Goal: Transaction & Acquisition: Book appointment/travel/reservation

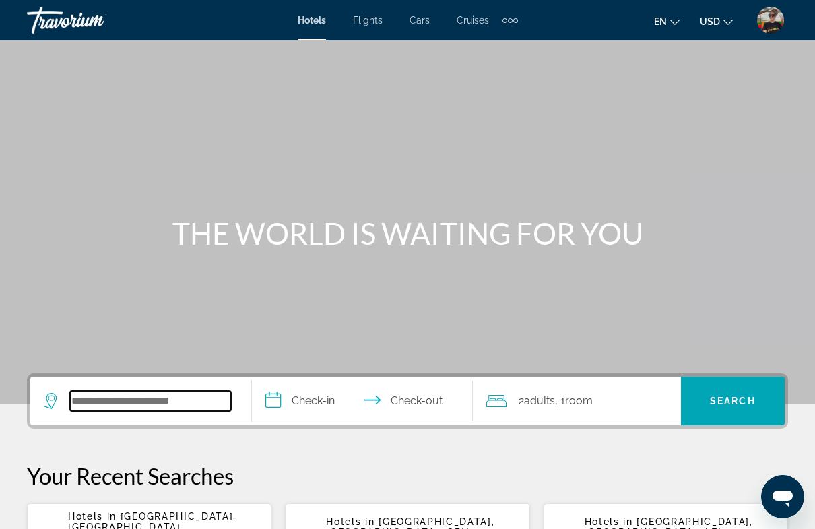
click at [102, 395] on input "Search hotel destination" at bounding box center [150, 401] width 161 height 20
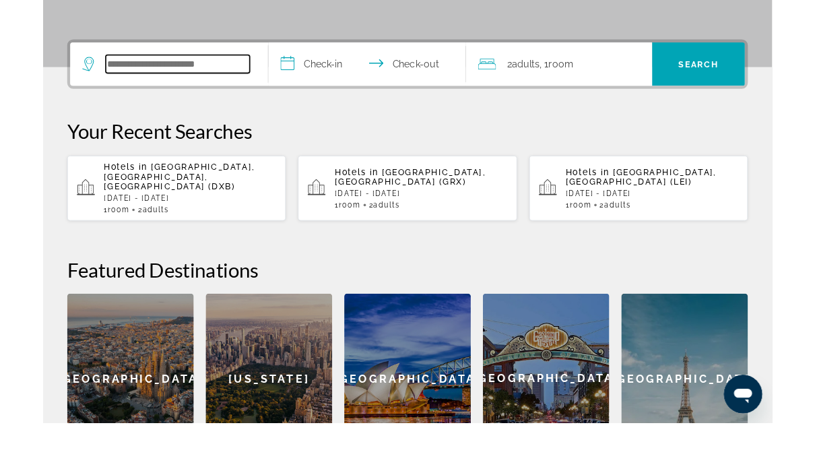
scroll to position [273, 0]
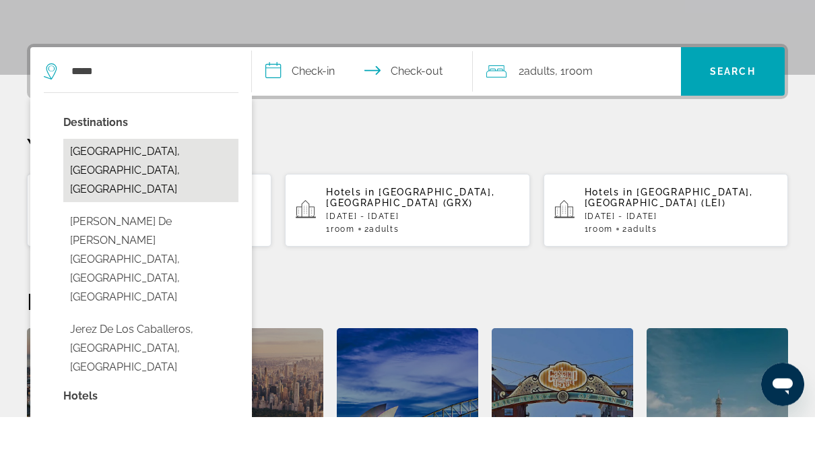
click at [168, 195] on button "[GEOGRAPHIC_DATA], [GEOGRAPHIC_DATA], [GEOGRAPHIC_DATA]" at bounding box center [150, 226] width 175 height 63
type input "**********"
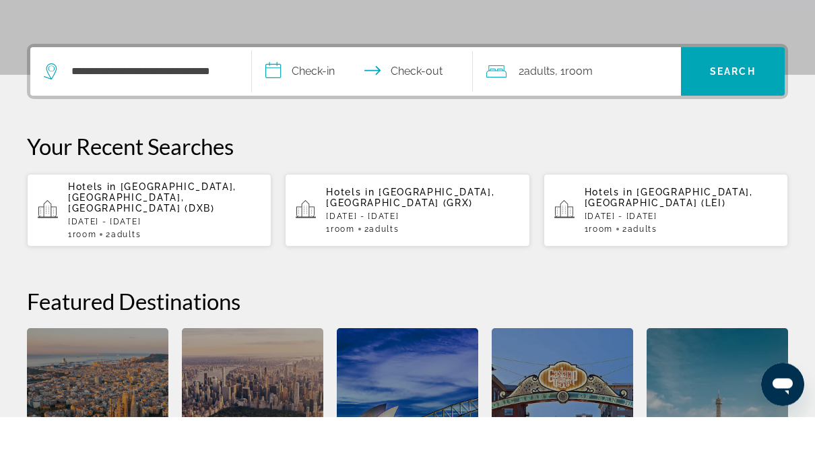
click at [321, 104] on input "**********" at bounding box center [365, 130] width 227 height 53
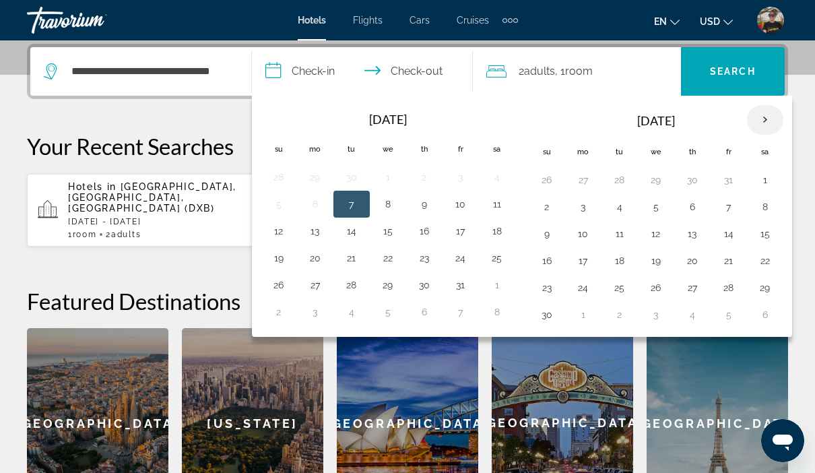
click at [773, 119] on th "Next month" at bounding box center [765, 120] width 36 height 30
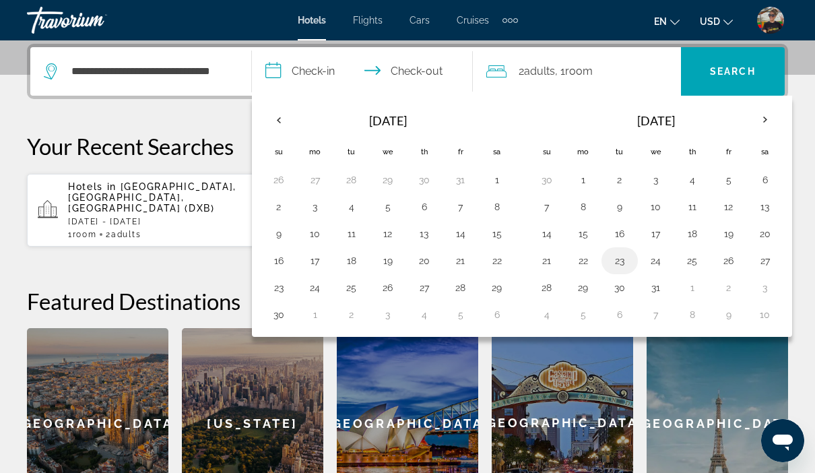
click at [621, 263] on button "23" at bounding box center [620, 260] width 22 height 19
click at [734, 263] on button "26" at bounding box center [729, 260] width 22 height 19
type input "**********"
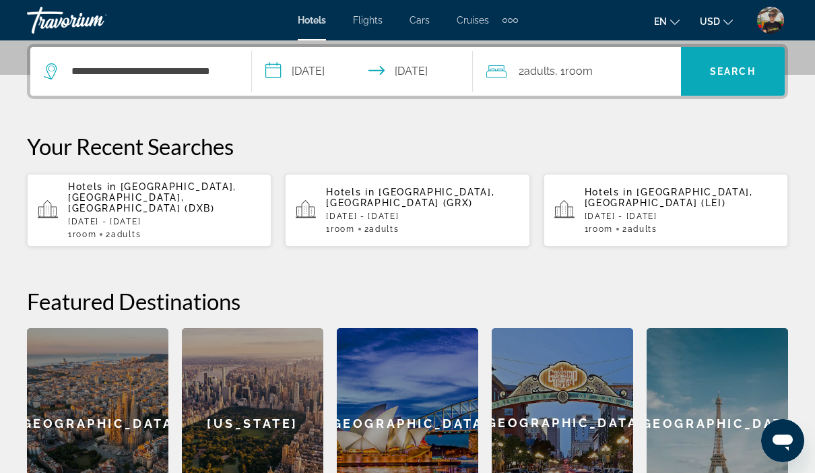
click at [745, 62] on span "Search" at bounding box center [733, 71] width 104 height 32
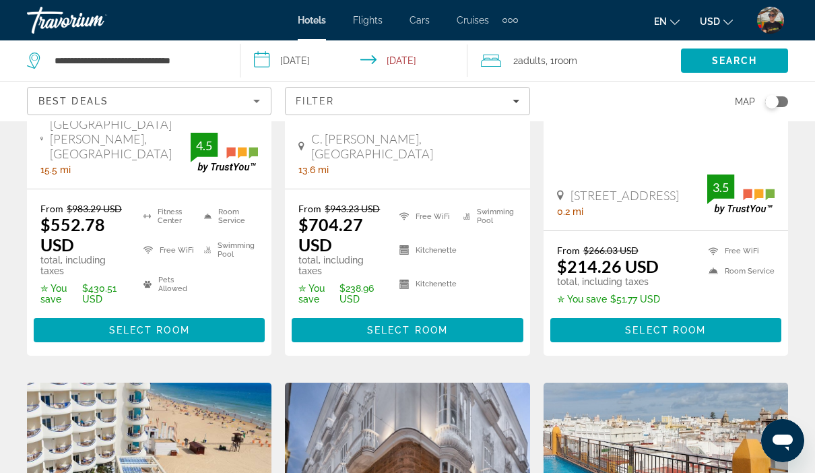
scroll to position [57, 0]
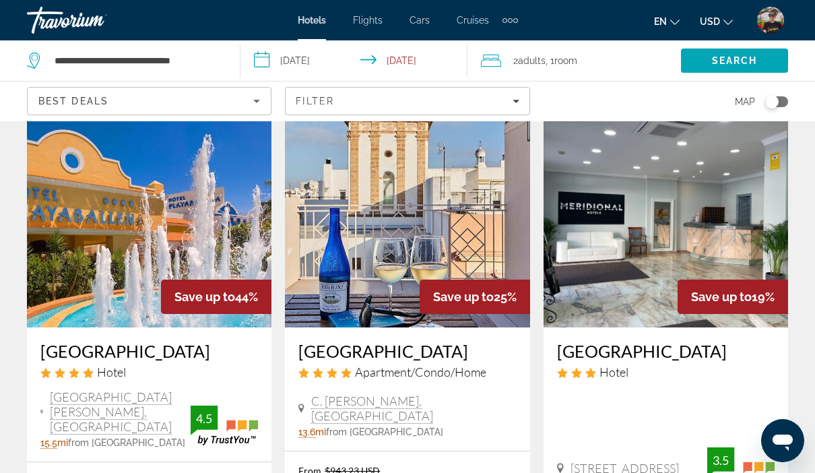
click at [328, 59] on input "**********" at bounding box center [356, 62] width 232 height 44
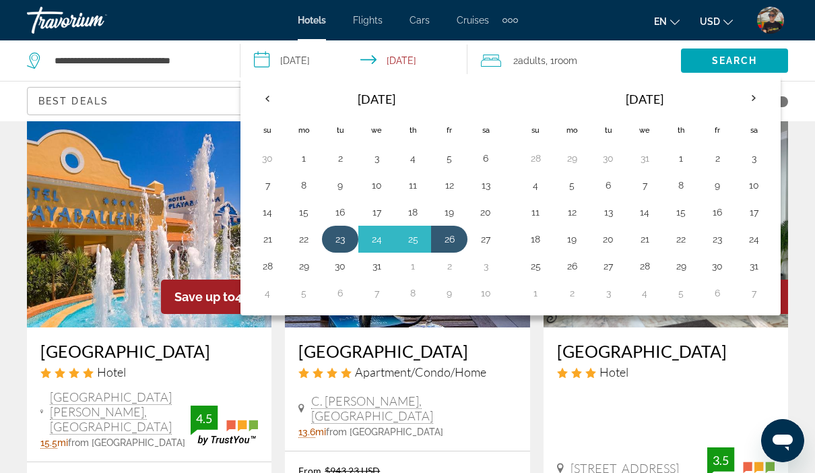
click at [346, 237] on button "23" at bounding box center [340, 239] width 22 height 19
click at [482, 237] on button "27" at bounding box center [486, 239] width 22 height 19
type input "**********"
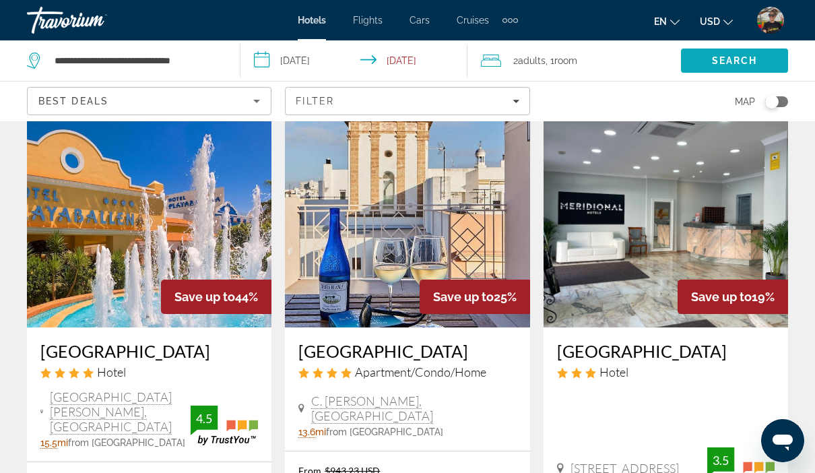
click at [717, 53] on span "Search" at bounding box center [734, 60] width 107 height 32
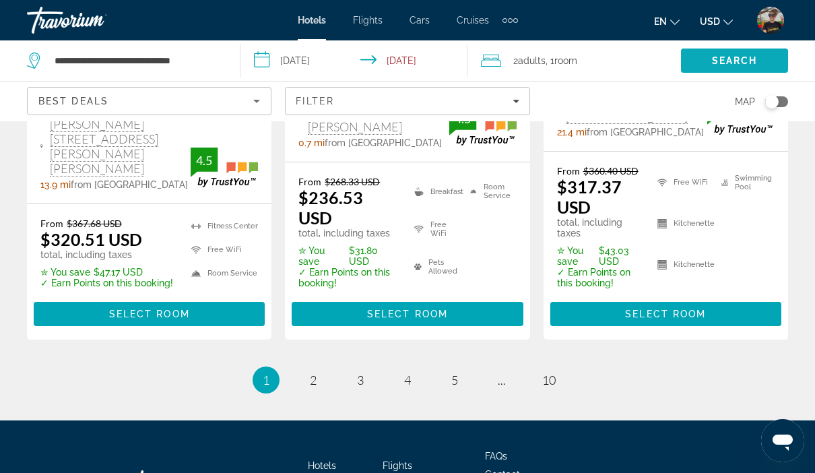
scroll to position [2086, 0]
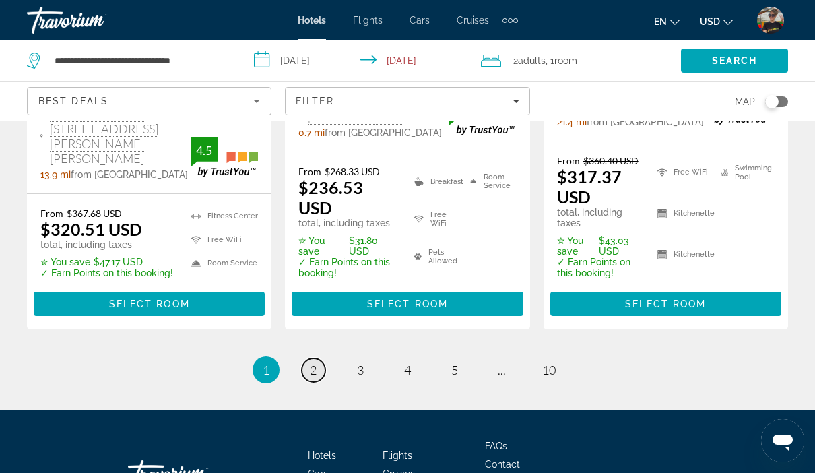
click at [311, 362] on span "2" at bounding box center [313, 369] width 7 height 15
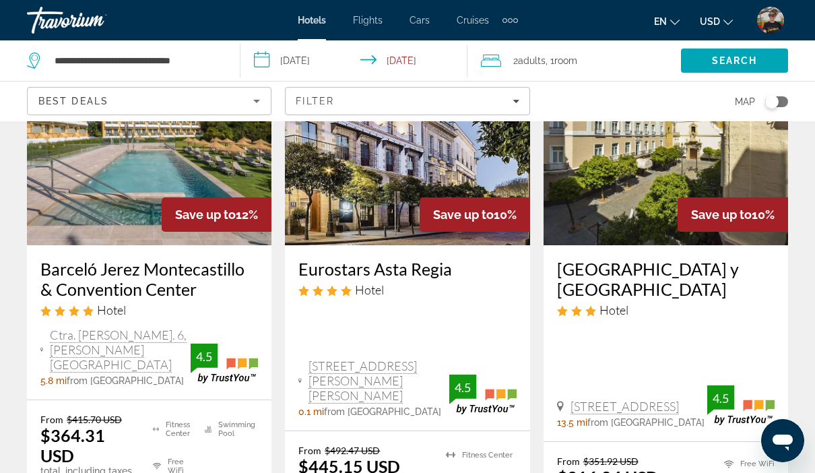
scroll to position [131, 0]
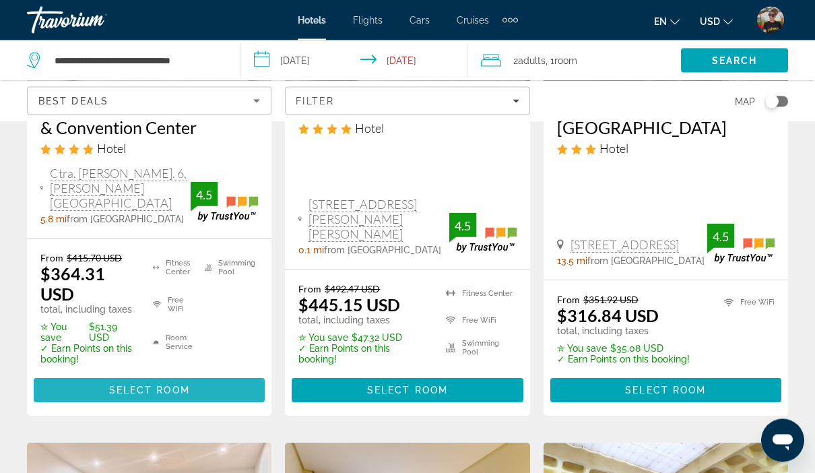
click at [171, 385] on span "Select Room" at bounding box center [149, 390] width 81 height 11
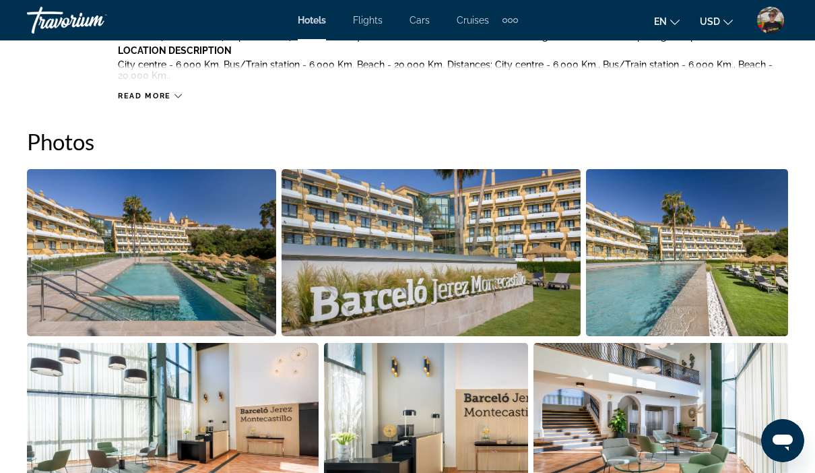
scroll to position [822, 0]
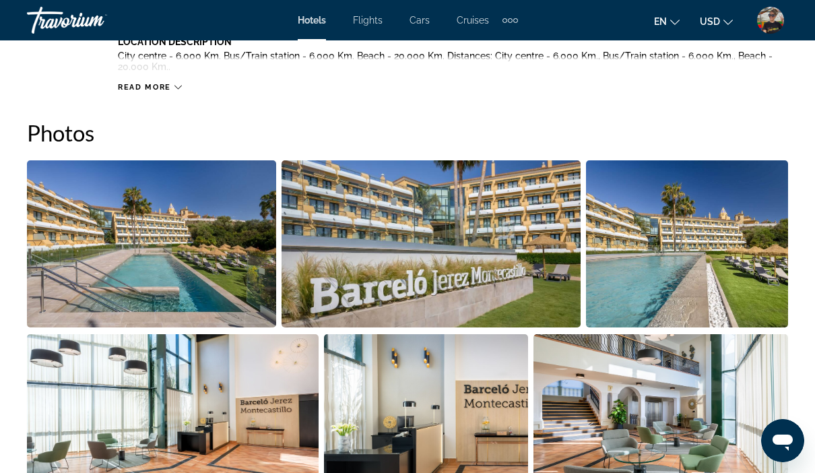
click at [228, 292] on img "Open full-screen image slider" at bounding box center [151, 243] width 249 height 167
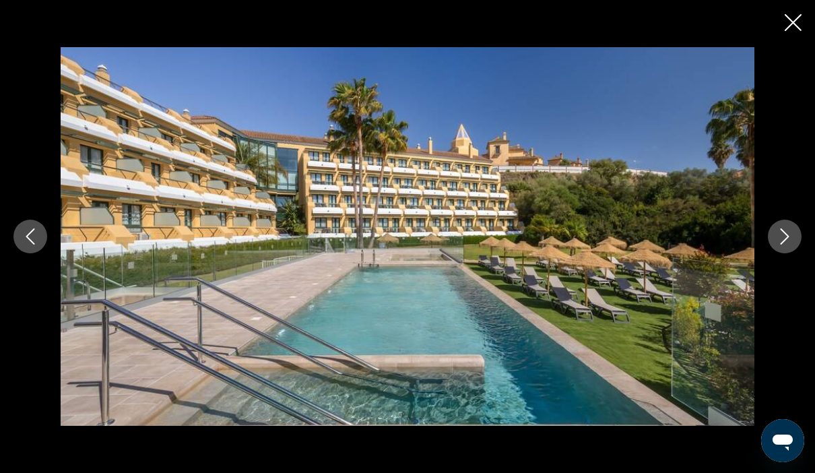
click at [776, 253] on button "Next image" at bounding box center [785, 237] width 34 height 34
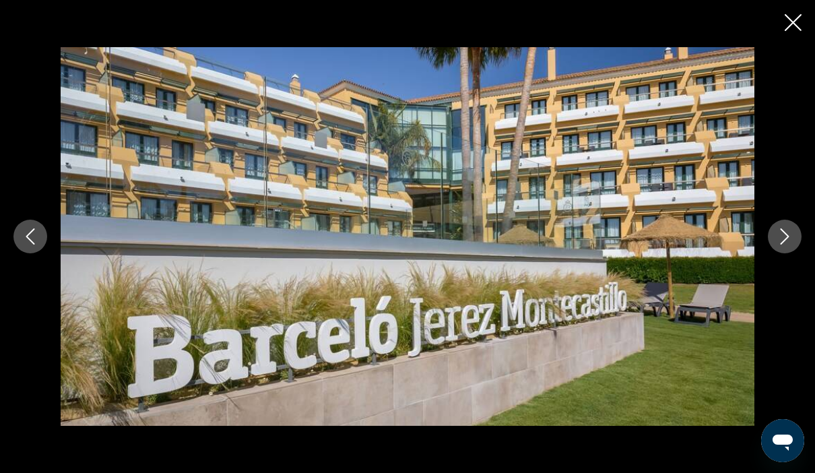
click at [783, 245] on icon "Next image" at bounding box center [785, 236] width 16 height 16
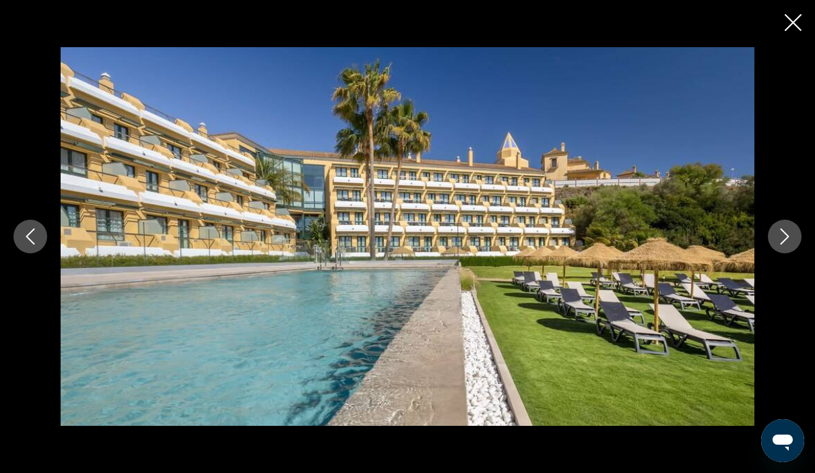
click at [783, 245] on icon "Next image" at bounding box center [785, 236] width 16 height 16
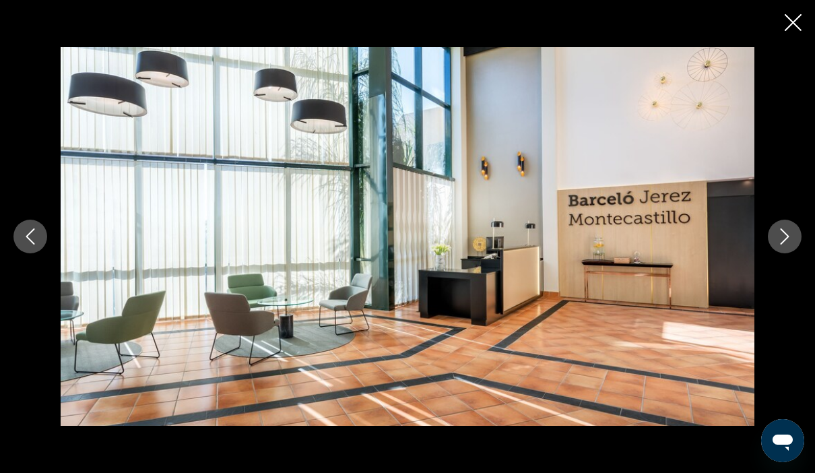
click at [783, 245] on icon "Next image" at bounding box center [785, 236] width 16 height 16
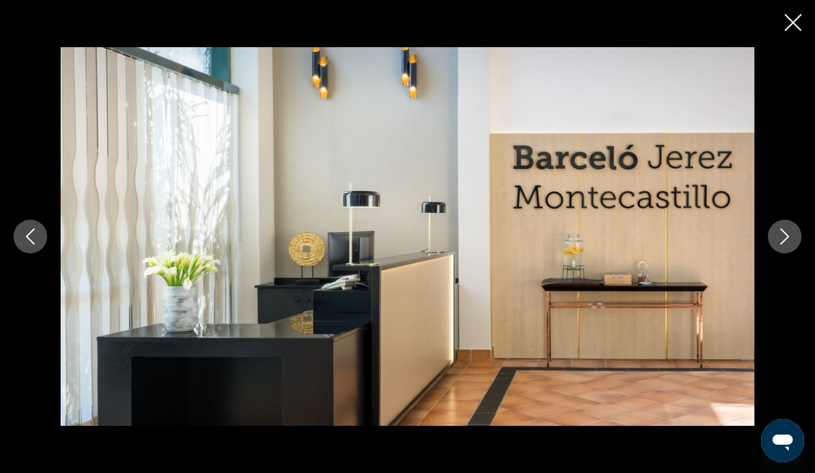
click at [783, 245] on icon "Next image" at bounding box center [785, 236] width 16 height 16
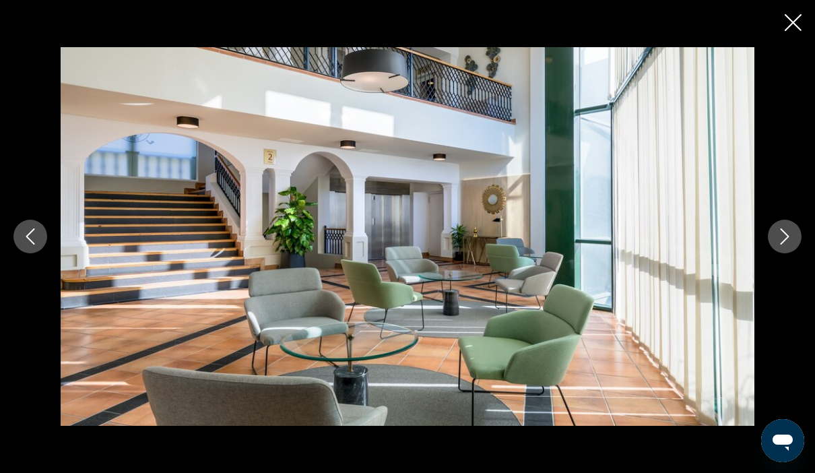
click at [783, 245] on icon "Next image" at bounding box center [785, 236] width 16 height 16
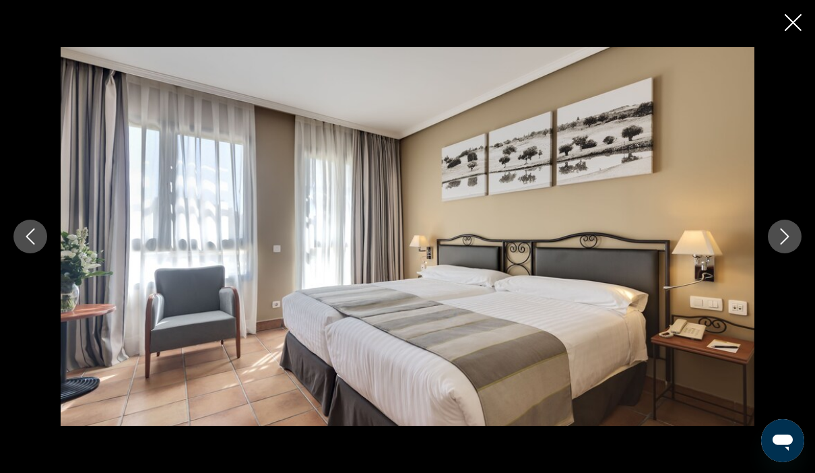
click at [783, 245] on icon "Next image" at bounding box center [785, 236] width 16 height 16
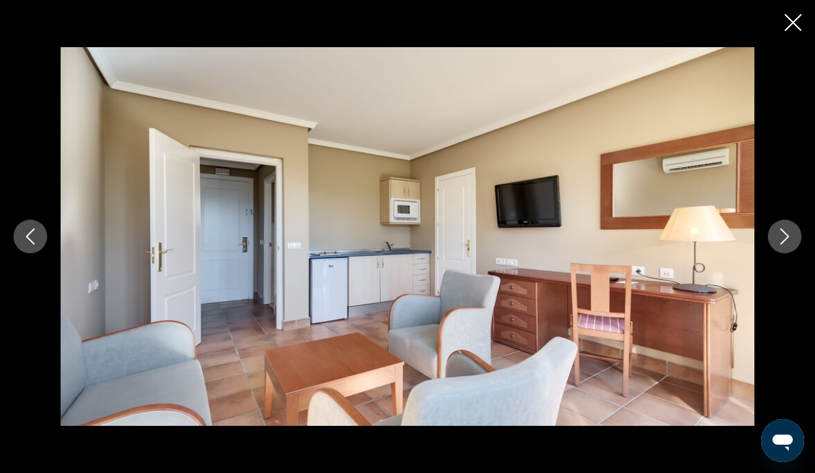
click at [783, 245] on icon "Next image" at bounding box center [785, 236] width 16 height 16
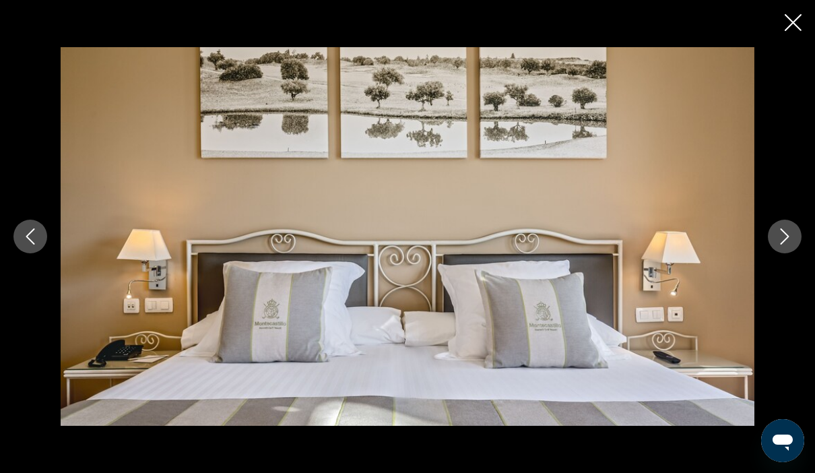
click at [783, 245] on icon "Next image" at bounding box center [785, 236] width 16 height 16
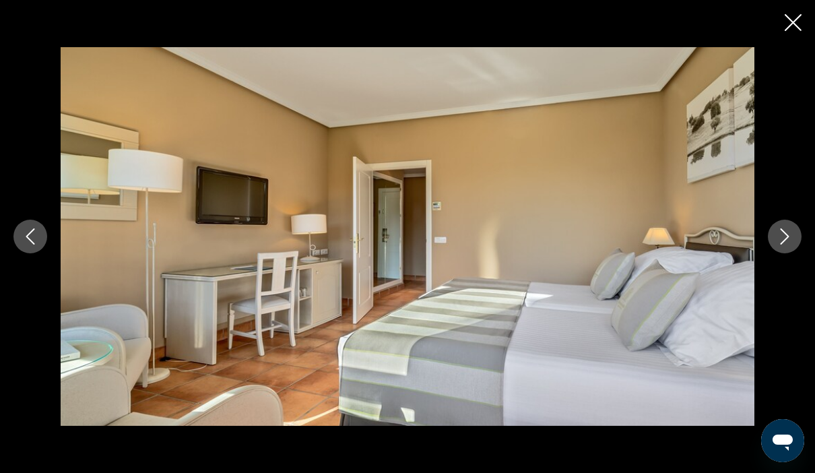
click at [783, 245] on icon "Next image" at bounding box center [785, 236] width 16 height 16
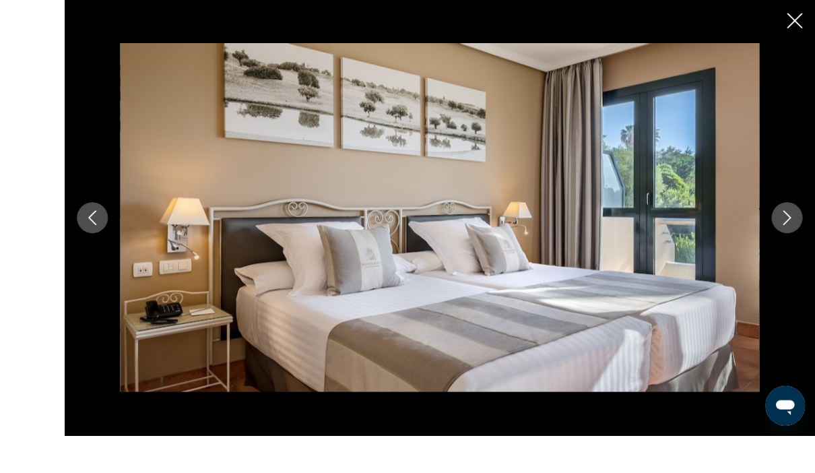
scroll to position [827, 0]
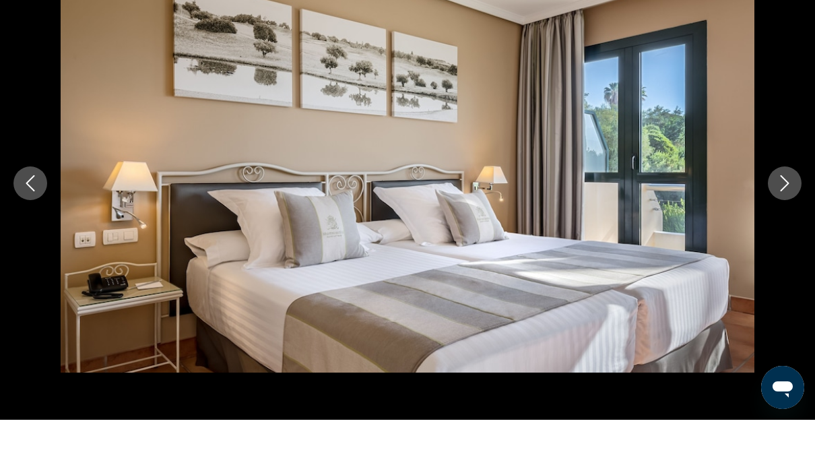
click at [783, 238] on div "prev next" at bounding box center [407, 236] width 815 height 379
click at [783, 244] on div "prev next" at bounding box center [407, 236] width 815 height 379
click at [790, 235] on div "prev next" at bounding box center [407, 236] width 815 height 379
click at [792, 236] on div "prev next" at bounding box center [407, 236] width 815 height 379
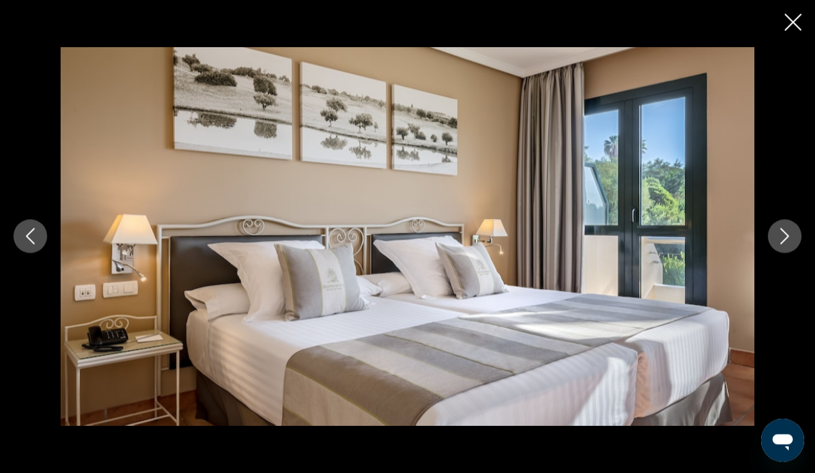
scroll to position [765, 0]
click at [788, 245] on button "Next image" at bounding box center [785, 237] width 34 height 34
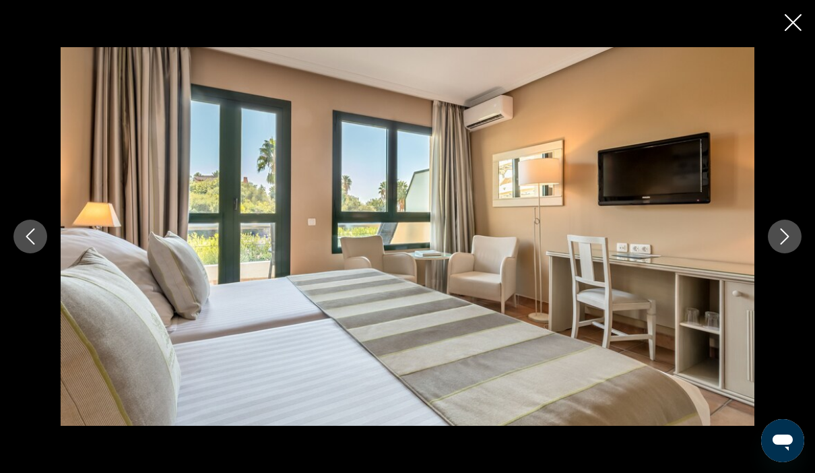
click at [791, 240] on icon "Next image" at bounding box center [785, 236] width 16 height 16
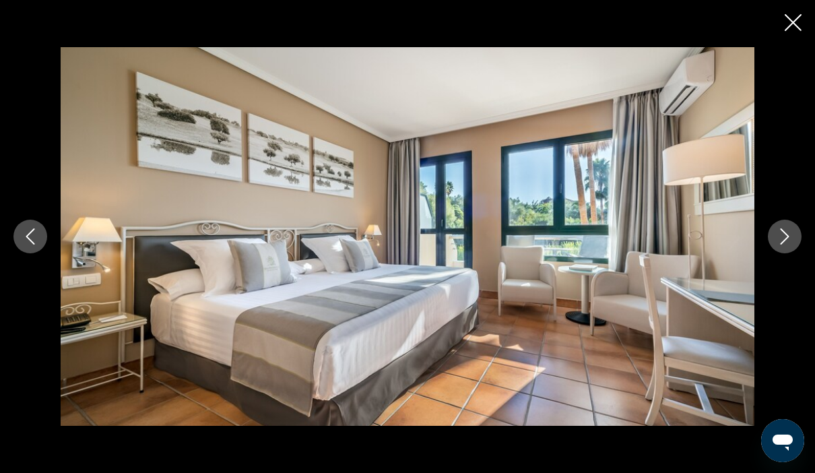
click at [790, 239] on icon "Next image" at bounding box center [785, 236] width 16 height 16
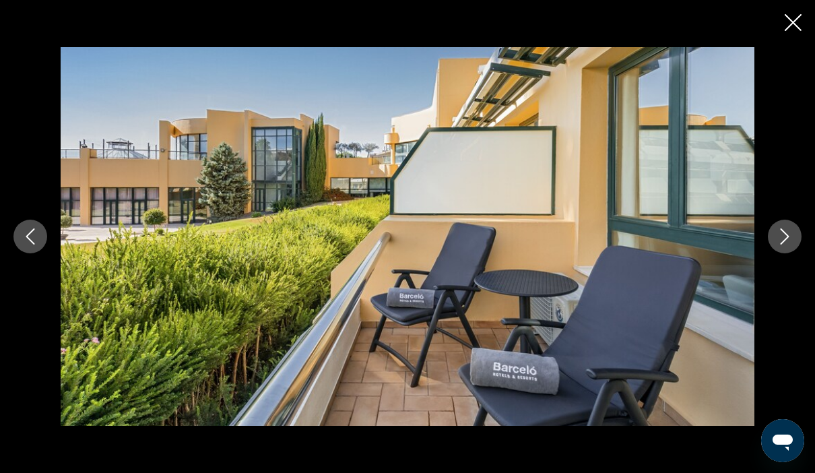
click at [790, 239] on icon "Next image" at bounding box center [785, 236] width 16 height 16
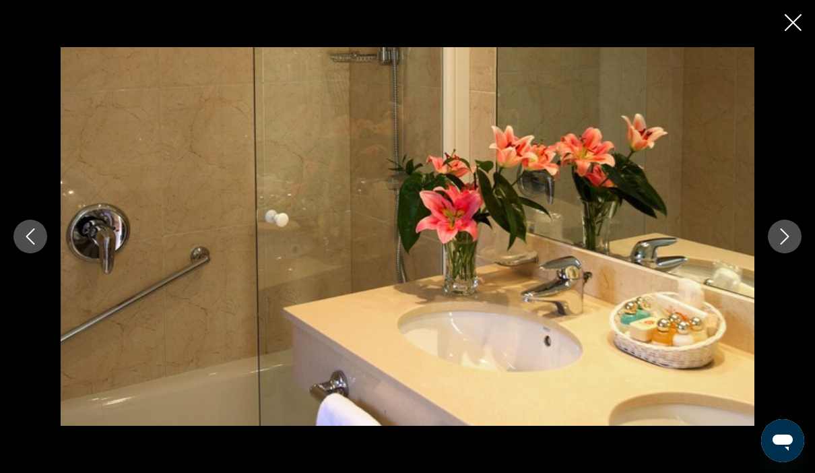
click at [790, 239] on icon "Next image" at bounding box center [785, 236] width 16 height 16
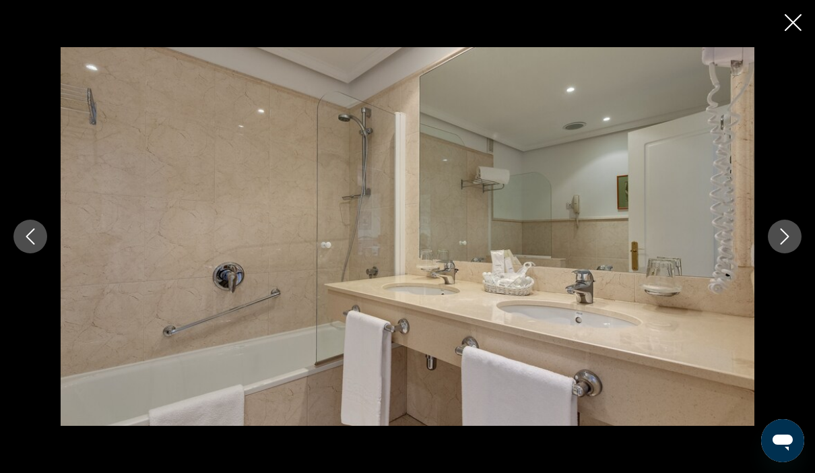
click at [790, 239] on icon "Next image" at bounding box center [785, 236] width 16 height 16
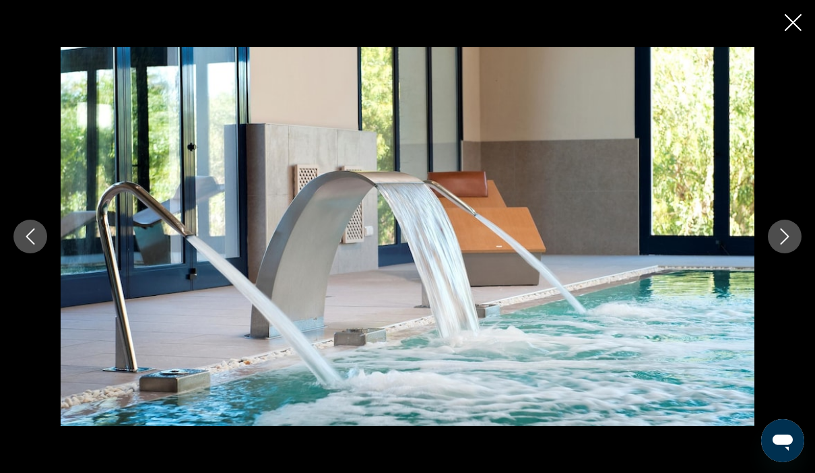
click at [790, 239] on icon "Next image" at bounding box center [785, 236] width 16 height 16
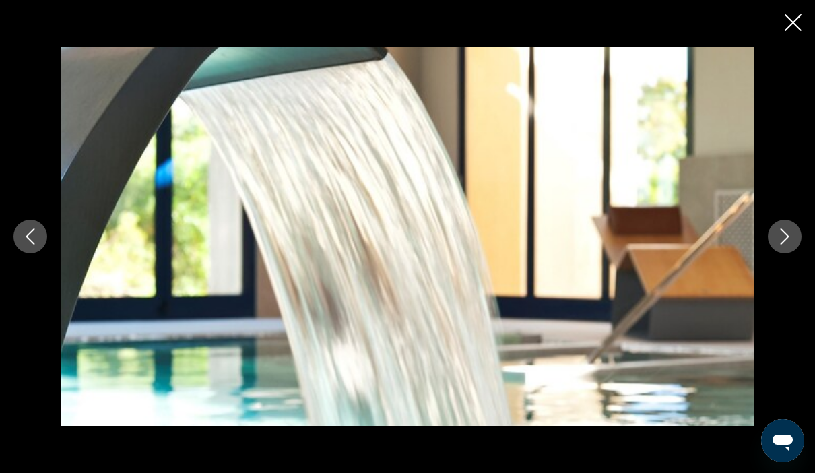
click at [790, 239] on icon "Next image" at bounding box center [785, 236] width 16 height 16
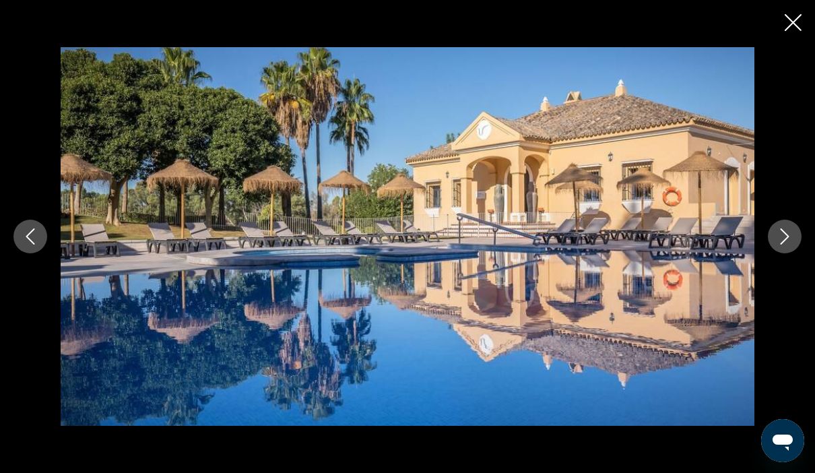
click at [790, 239] on icon "Next image" at bounding box center [785, 236] width 16 height 16
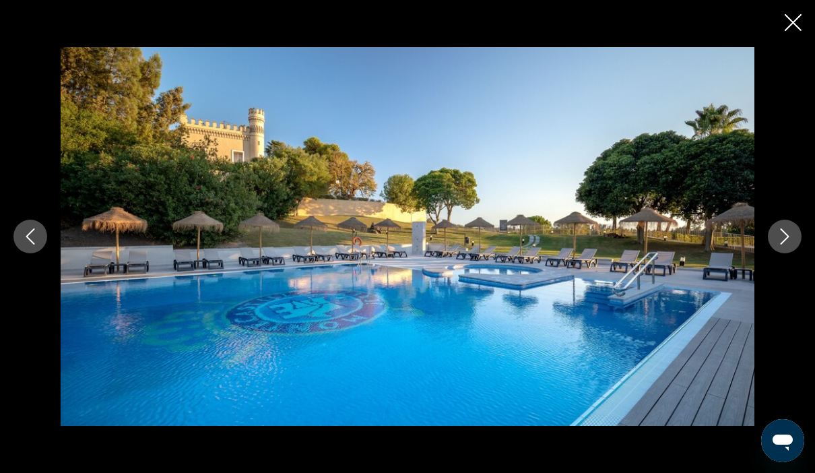
click at [790, 239] on icon "Next image" at bounding box center [785, 236] width 16 height 16
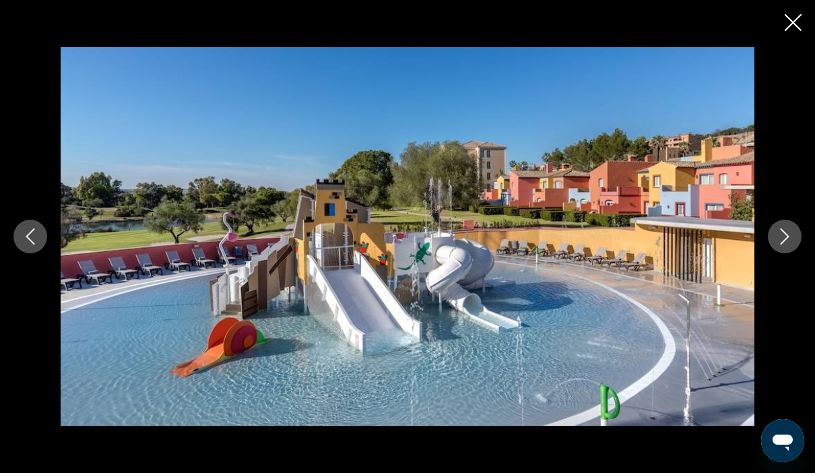
click at [790, 239] on icon "Next image" at bounding box center [785, 236] width 16 height 16
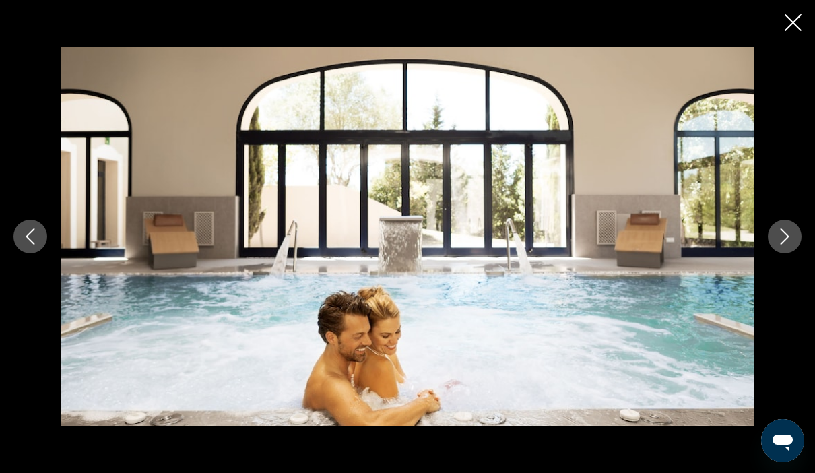
click at [790, 239] on icon "Next image" at bounding box center [785, 236] width 16 height 16
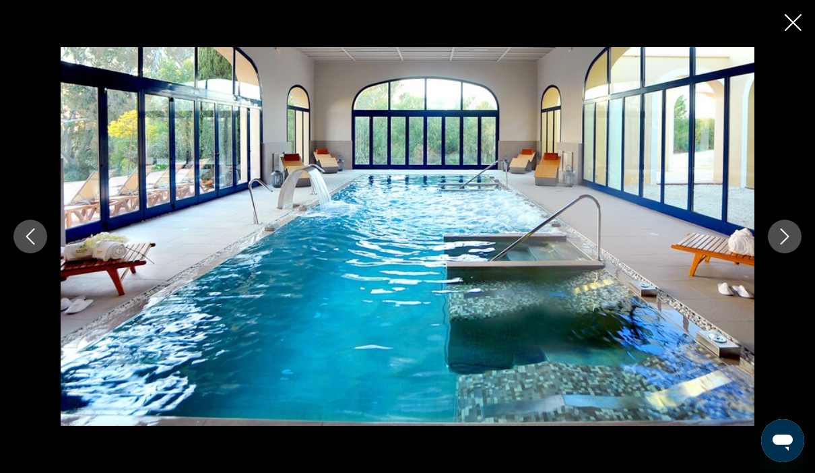
click at [790, 239] on icon "Next image" at bounding box center [785, 236] width 16 height 16
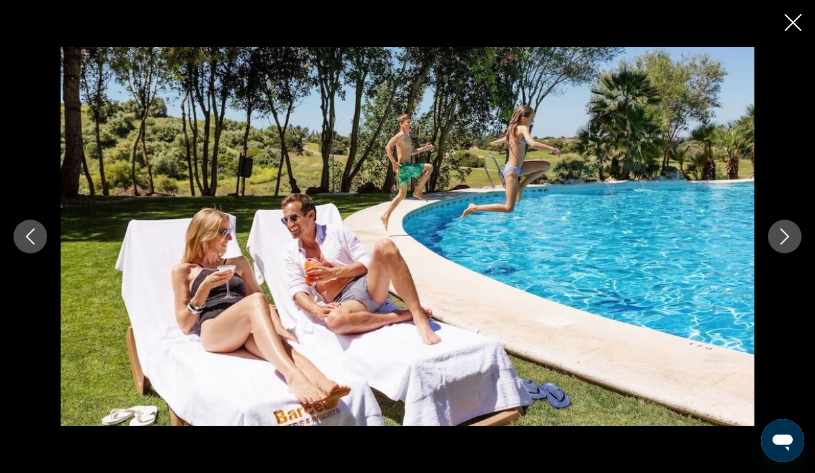
click at [790, 239] on icon "Next image" at bounding box center [785, 236] width 16 height 16
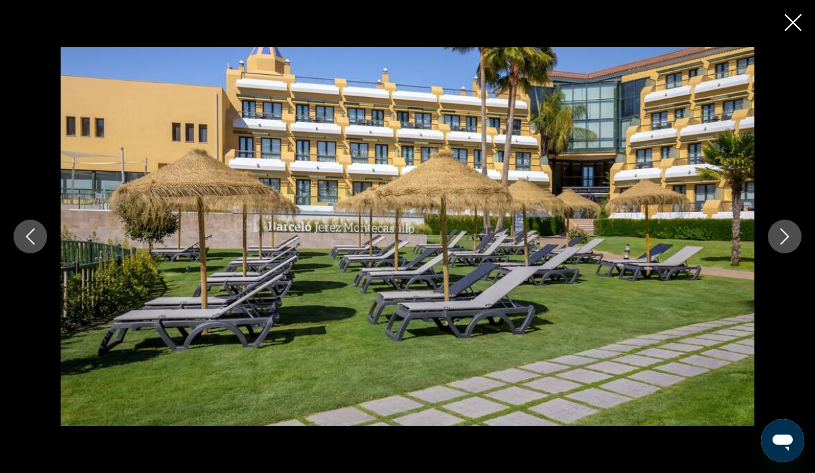
click at [790, 239] on icon "Next image" at bounding box center [785, 236] width 16 height 16
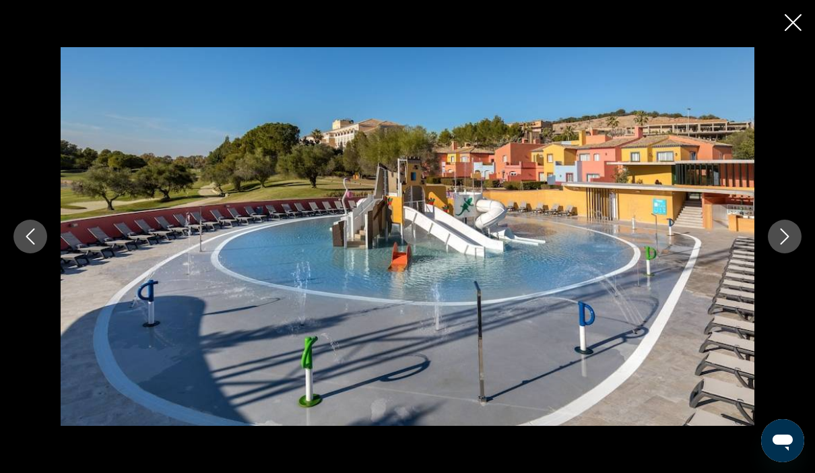
click at [790, 239] on icon "Next image" at bounding box center [785, 236] width 16 height 16
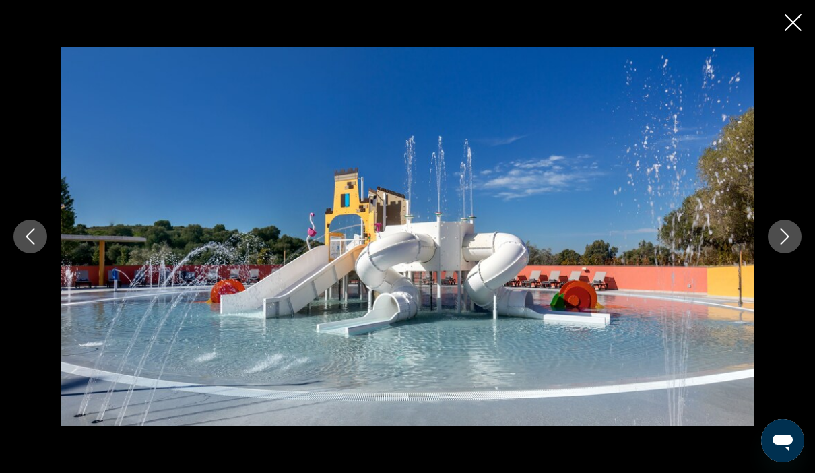
click at [790, 239] on icon "Next image" at bounding box center [785, 236] width 16 height 16
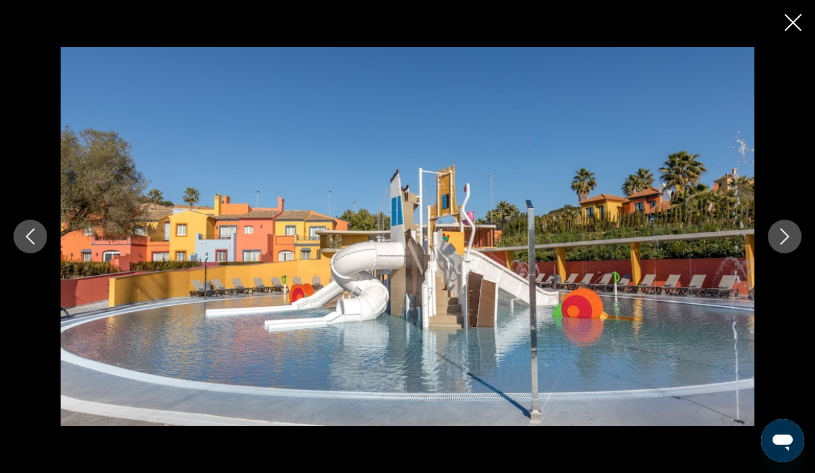
click at [790, 239] on icon "Next image" at bounding box center [785, 236] width 16 height 16
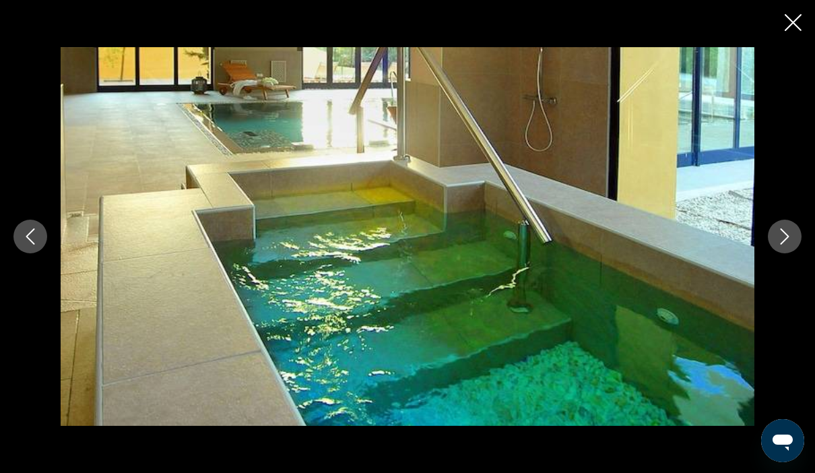
click at [790, 239] on icon "Next image" at bounding box center [785, 236] width 16 height 16
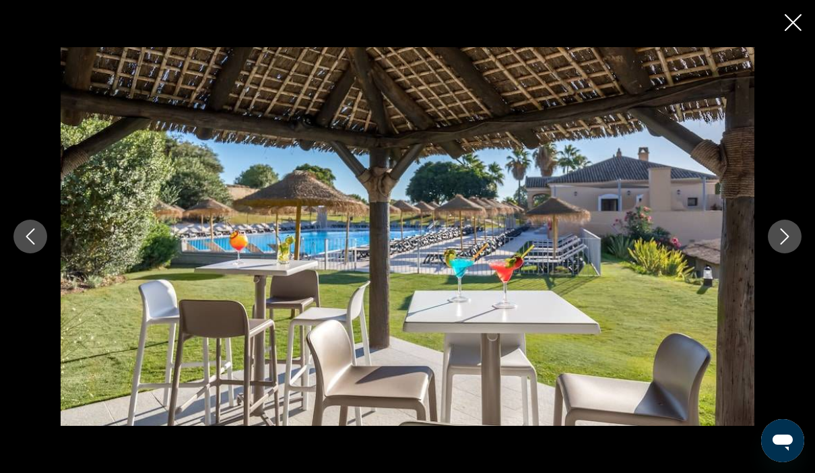
click at [790, 239] on icon "Next image" at bounding box center [785, 236] width 16 height 16
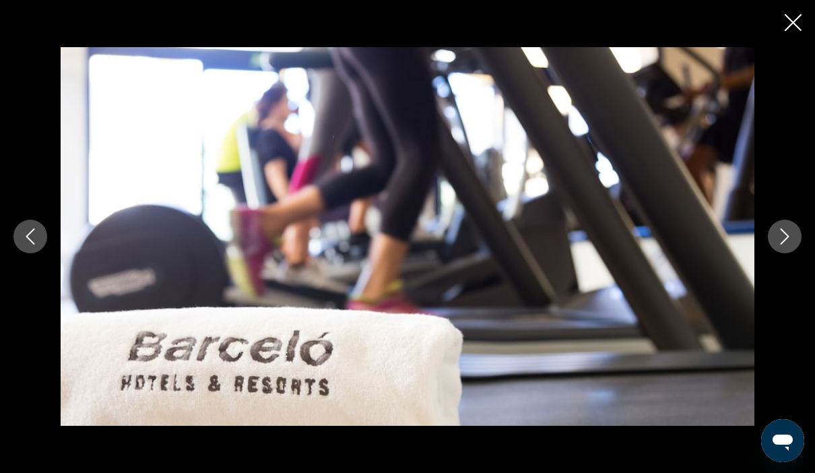
click at [790, 239] on icon "Next image" at bounding box center [785, 236] width 16 height 16
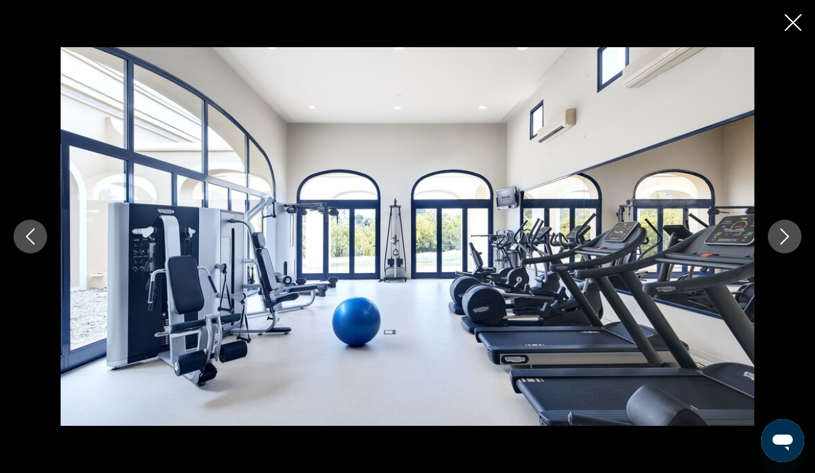
click at [790, 239] on icon "Next image" at bounding box center [785, 236] width 16 height 16
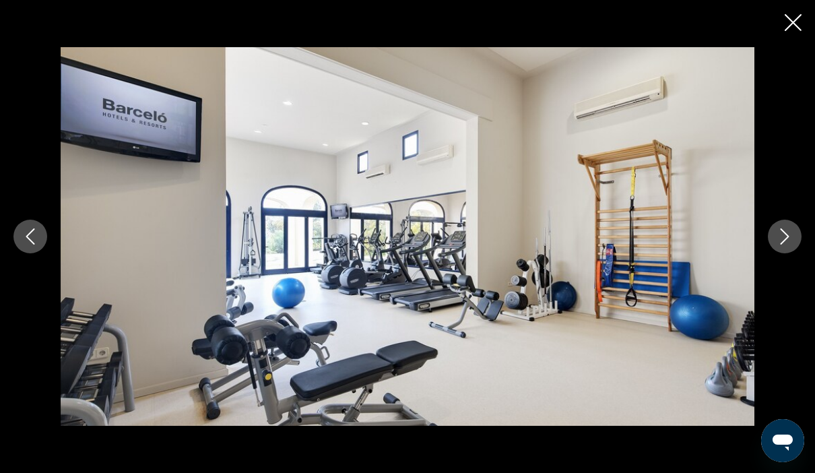
click at [790, 239] on icon "Next image" at bounding box center [785, 236] width 16 height 16
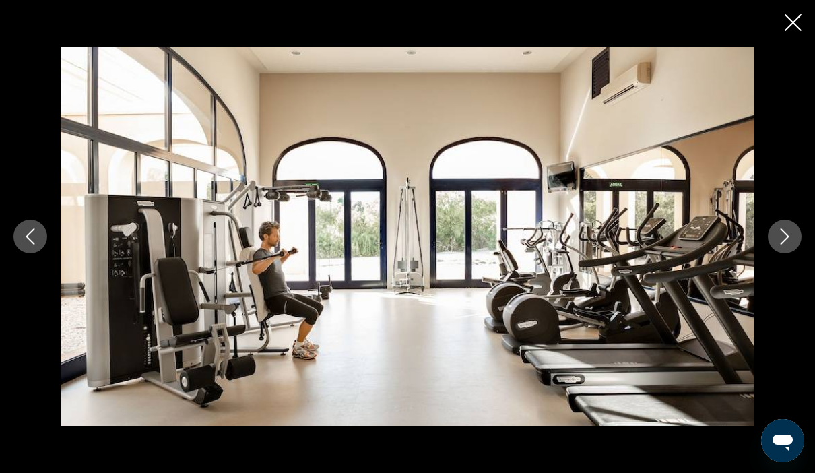
click at [790, 239] on icon "Next image" at bounding box center [785, 236] width 16 height 16
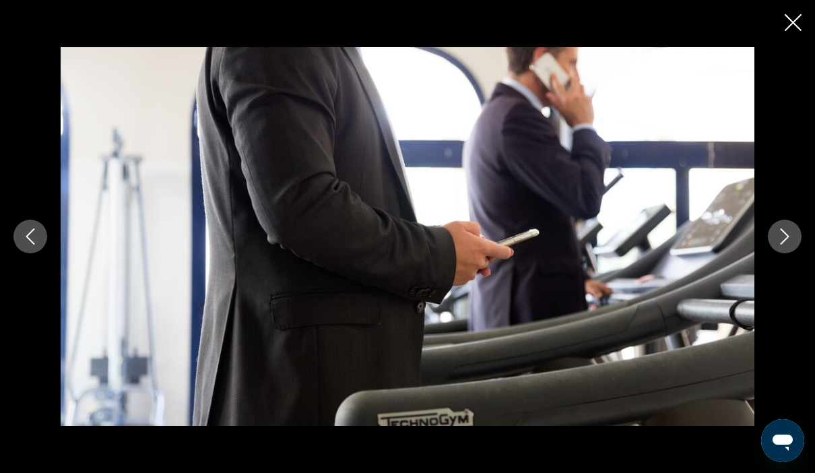
click at [790, 239] on icon "Next image" at bounding box center [785, 236] width 16 height 16
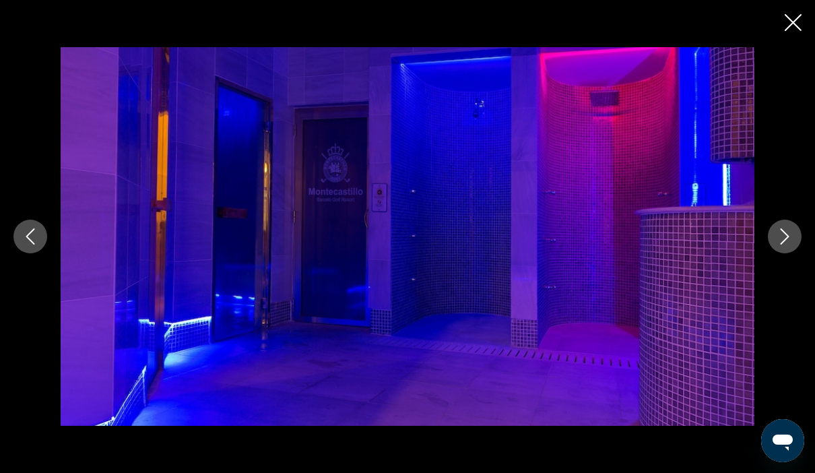
click at [790, 239] on icon "Next image" at bounding box center [785, 236] width 16 height 16
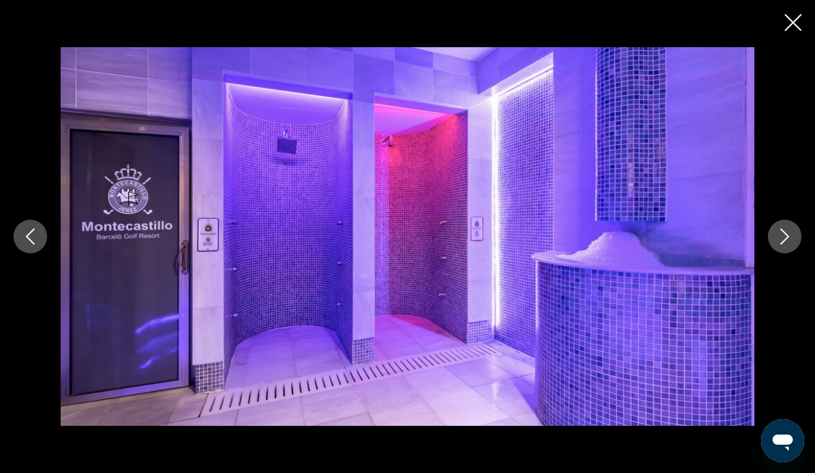
click at [790, 239] on icon "Next image" at bounding box center [785, 236] width 16 height 16
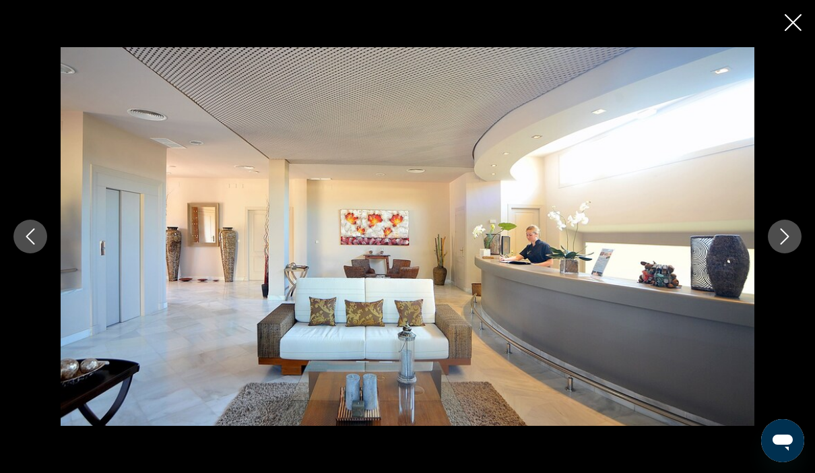
click at [790, 239] on icon "Next image" at bounding box center [785, 236] width 16 height 16
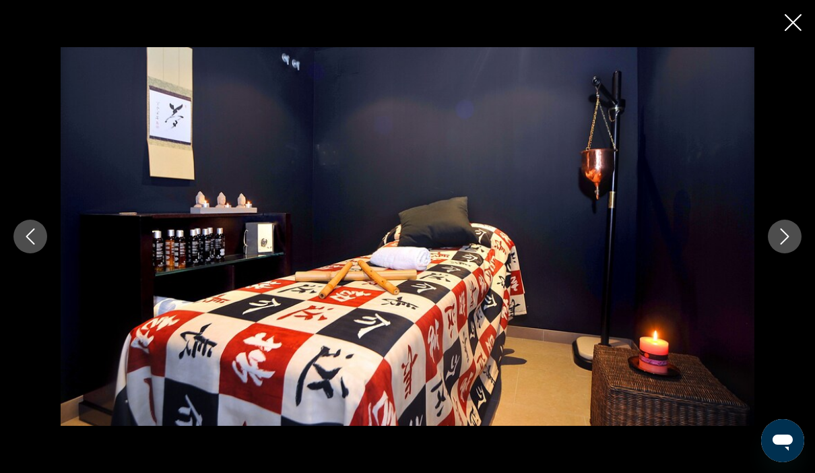
click at [790, 239] on icon "Next image" at bounding box center [785, 236] width 16 height 16
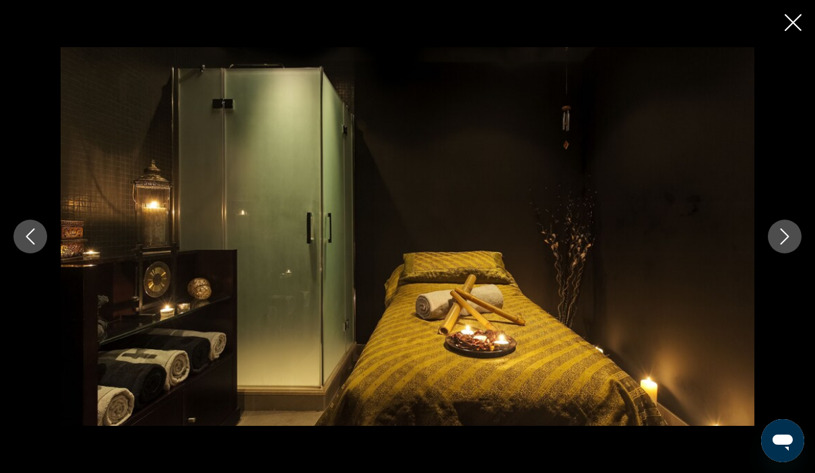
click at [790, 239] on icon "Next image" at bounding box center [785, 236] width 16 height 16
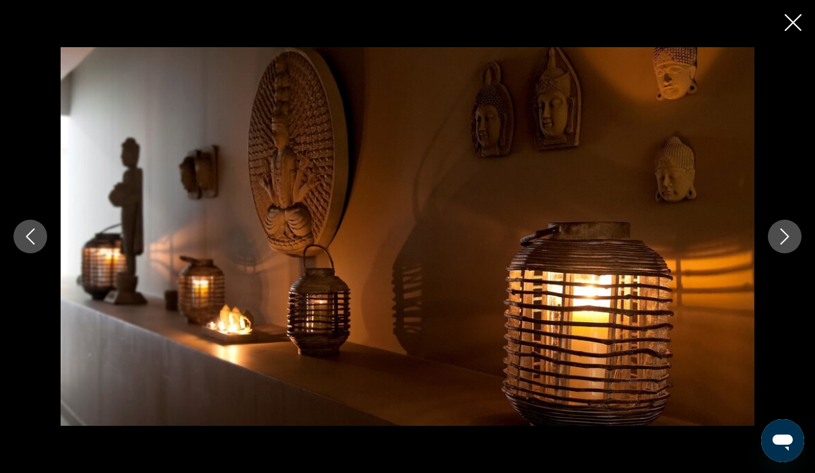
click at [790, 239] on icon "Next image" at bounding box center [785, 236] width 16 height 16
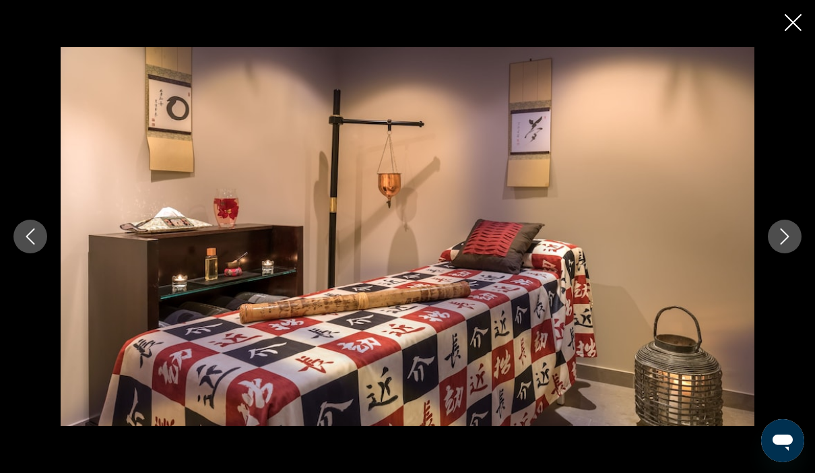
click at [790, 239] on icon "Next image" at bounding box center [785, 236] width 16 height 16
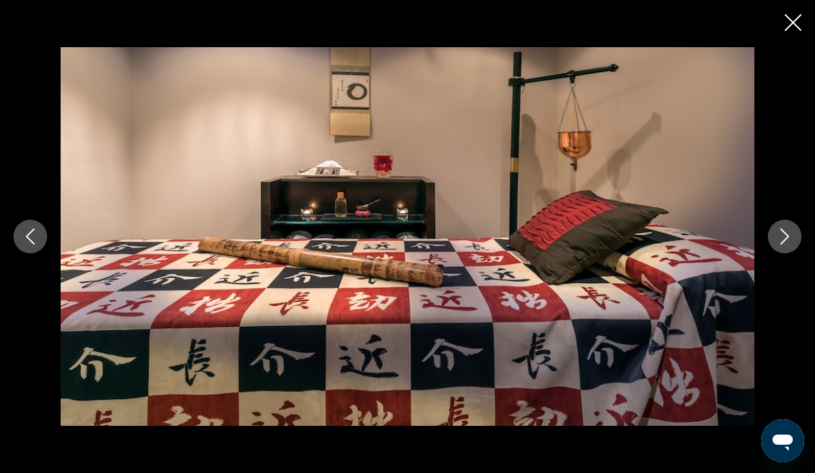
click at [790, 239] on icon "Next image" at bounding box center [785, 236] width 16 height 16
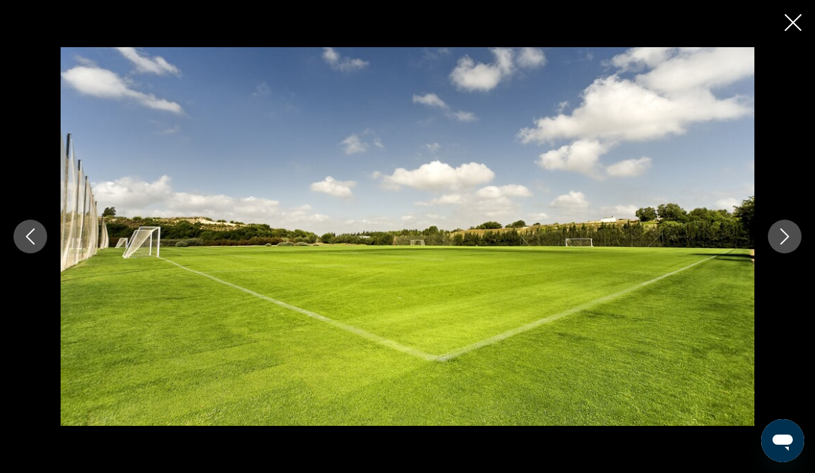
click at [790, 239] on icon "Next image" at bounding box center [785, 236] width 16 height 16
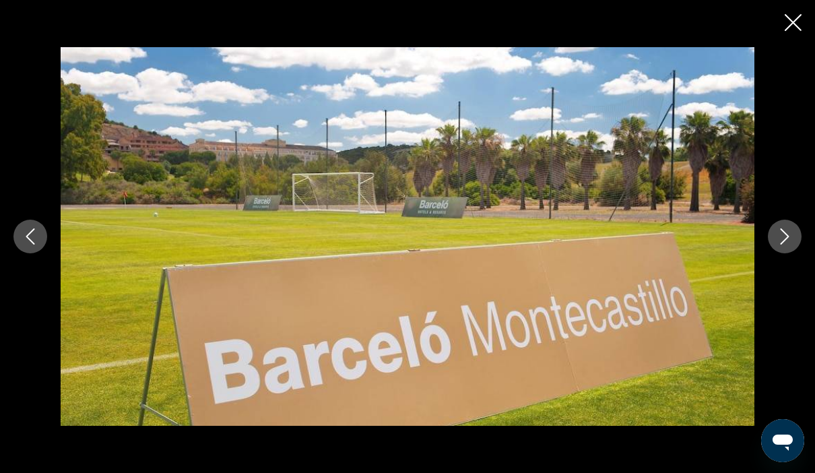
click at [790, 239] on icon "Next image" at bounding box center [785, 236] width 16 height 16
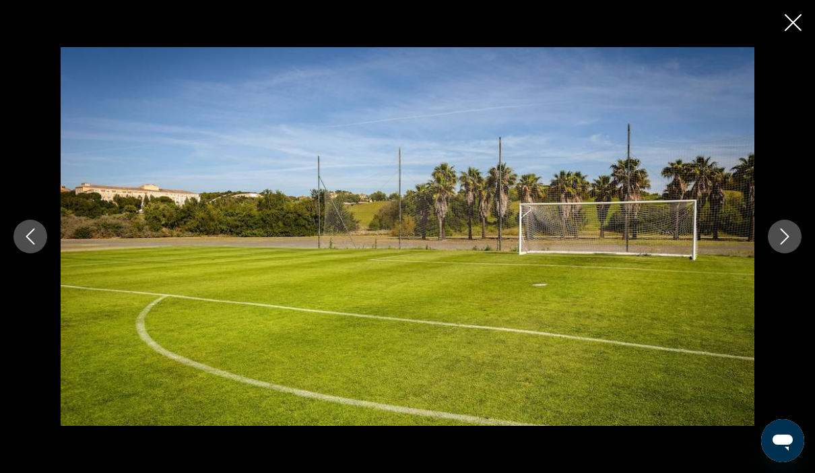
click at [790, 239] on icon "Next image" at bounding box center [785, 236] width 16 height 16
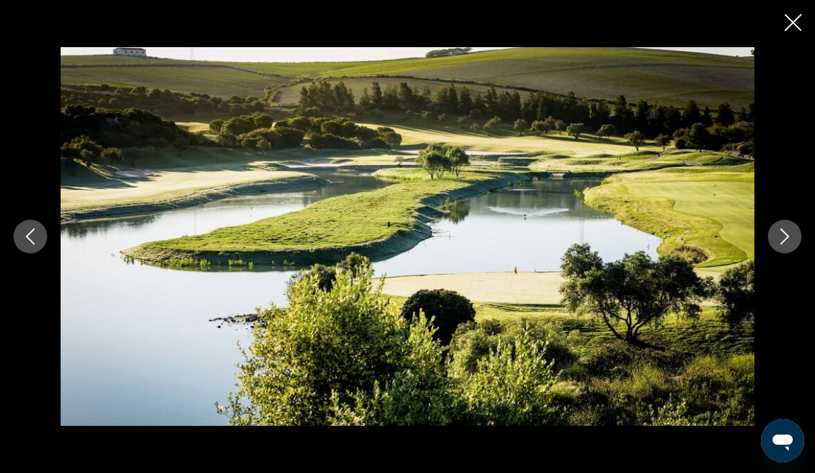
click at [790, 239] on icon "Next image" at bounding box center [785, 236] width 16 height 16
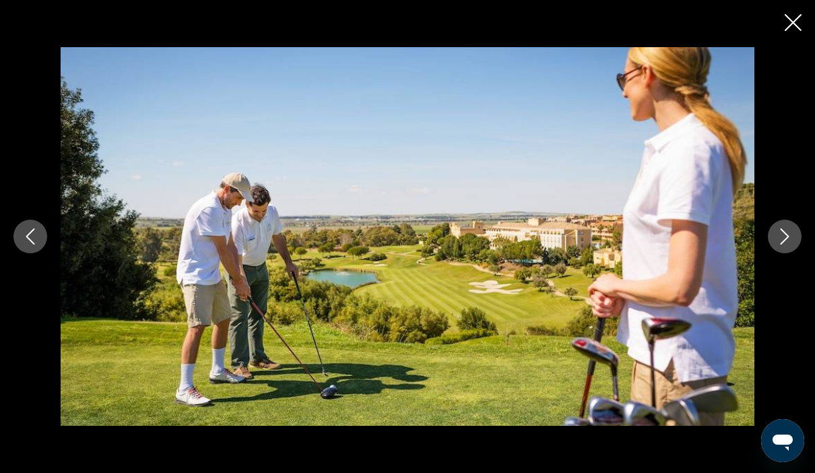
click at [790, 239] on icon "Next image" at bounding box center [785, 236] width 16 height 16
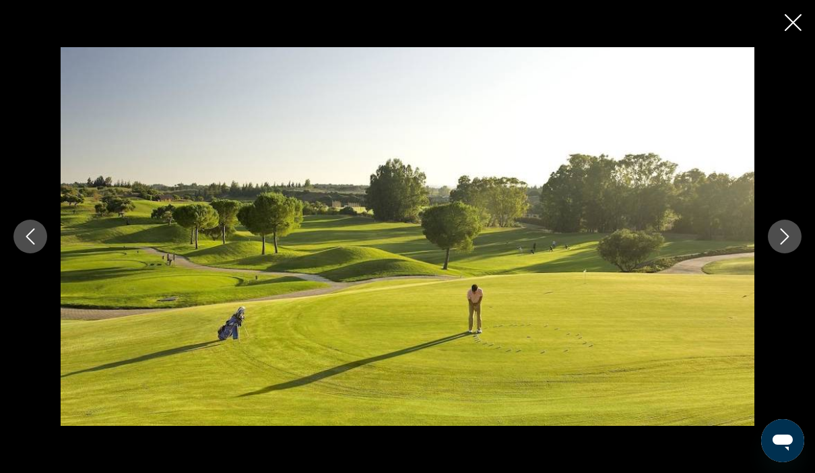
click at [790, 239] on icon "Next image" at bounding box center [785, 236] width 16 height 16
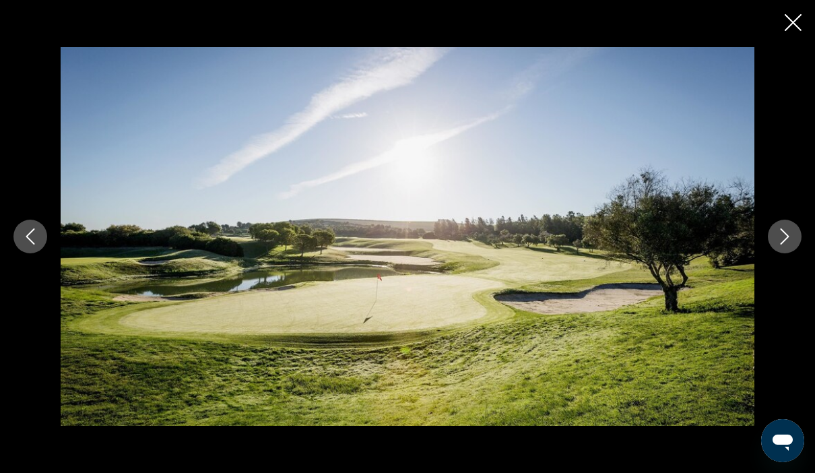
click at [790, 239] on icon "Next image" at bounding box center [785, 236] width 16 height 16
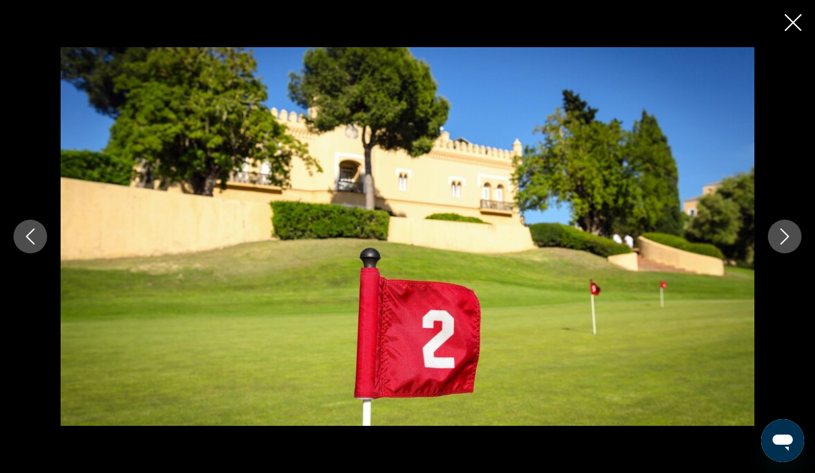
click at [790, 239] on icon "Next image" at bounding box center [785, 236] width 16 height 16
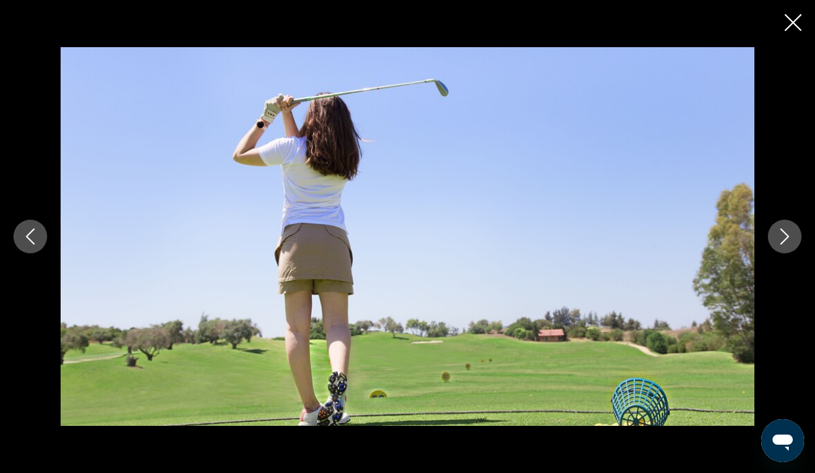
click at [790, 239] on icon "Next image" at bounding box center [785, 236] width 16 height 16
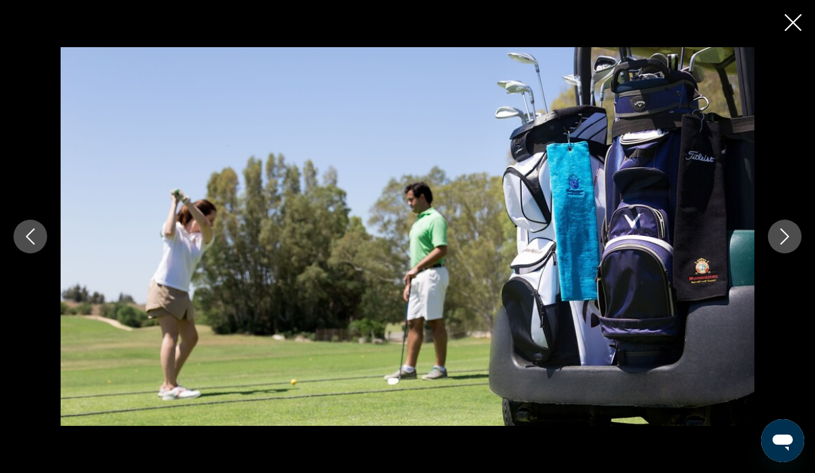
click at [790, 239] on icon "Next image" at bounding box center [785, 236] width 16 height 16
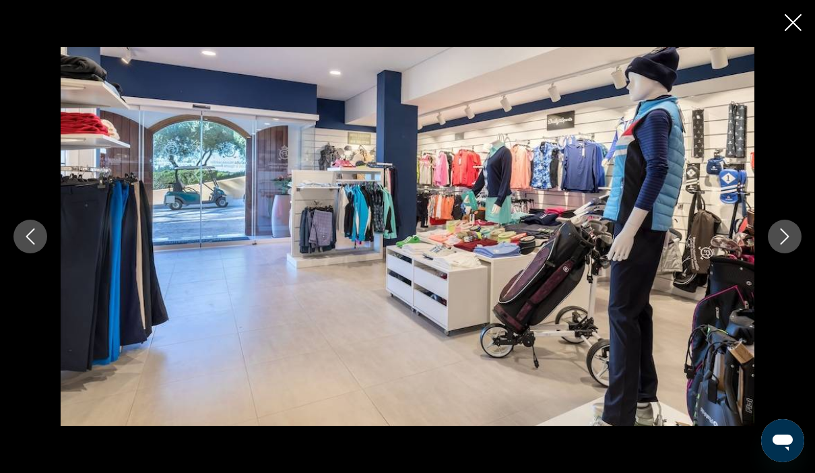
click at [790, 239] on icon "Next image" at bounding box center [785, 236] width 16 height 16
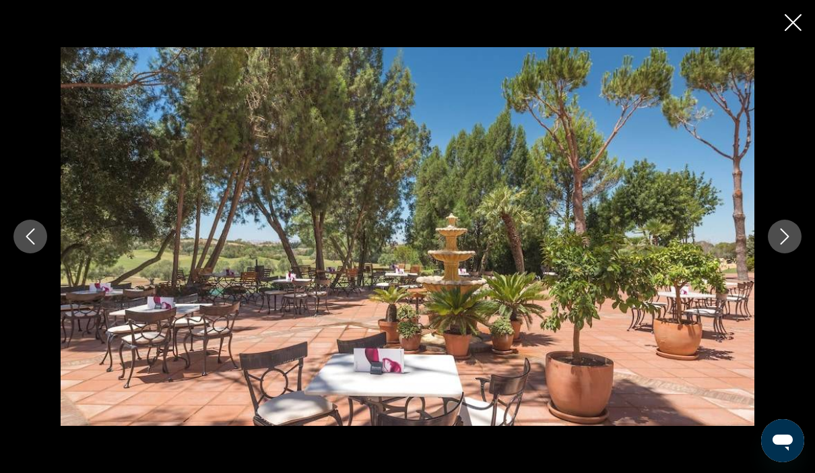
click at [790, 239] on icon "Next image" at bounding box center [785, 236] width 16 height 16
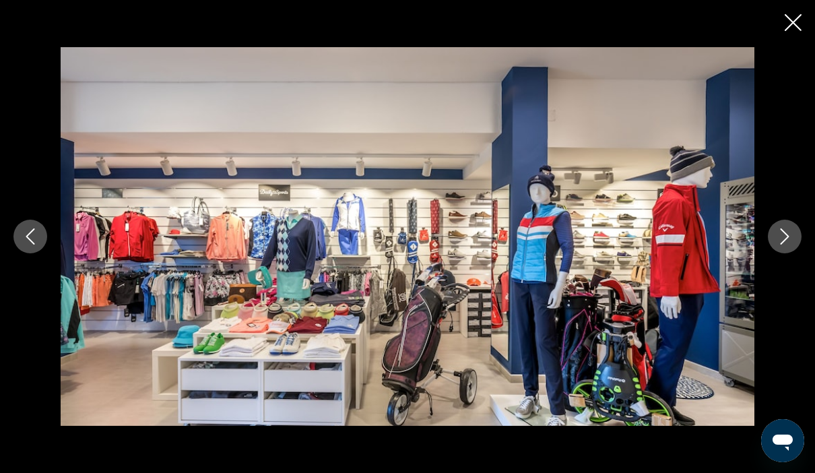
click at [790, 239] on icon "Next image" at bounding box center [785, 236] width 16 height 16
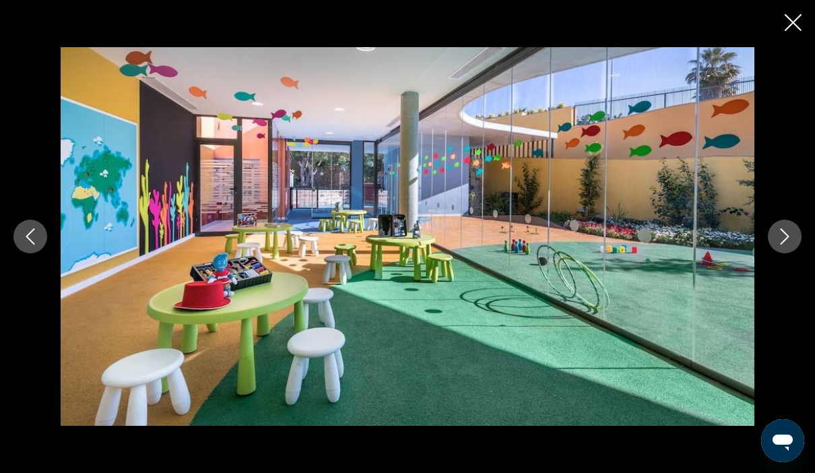
click at [790, 239] on icon "Next image" at bounding box center [785, 236] width 16 height 16
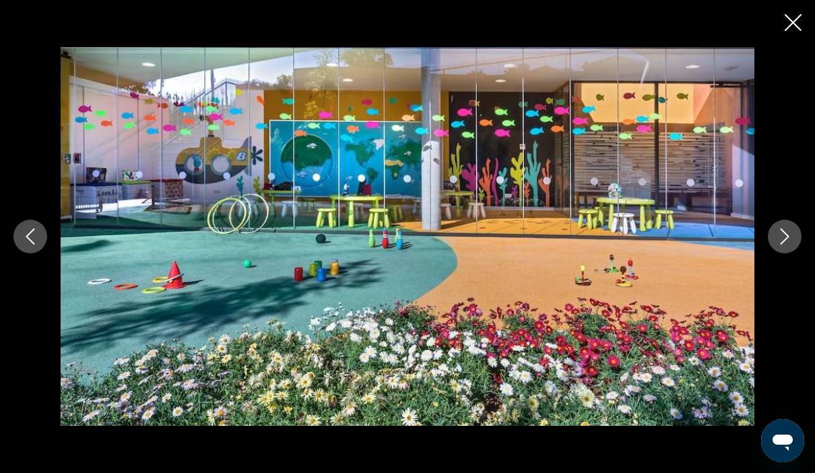
click at [790, 239] on icon "Next image" at bounding box center [785, 236] width 16 height 16
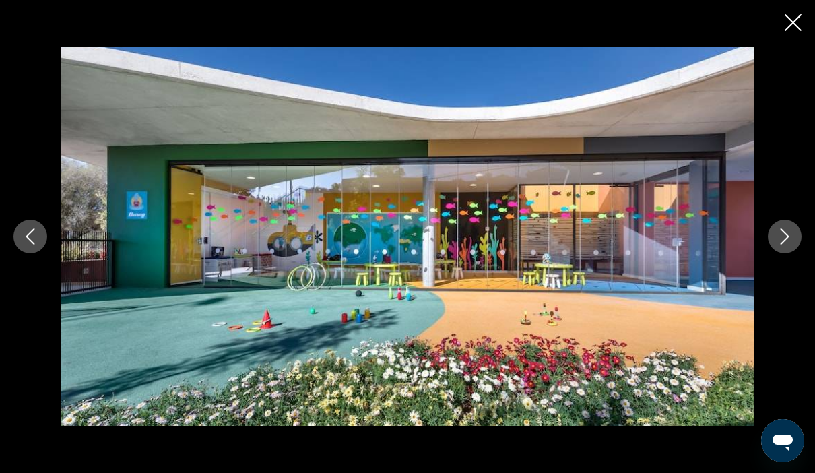
click at [790, 239] on icon "Next image" at bounding box center [785, 236] width 16 height 16
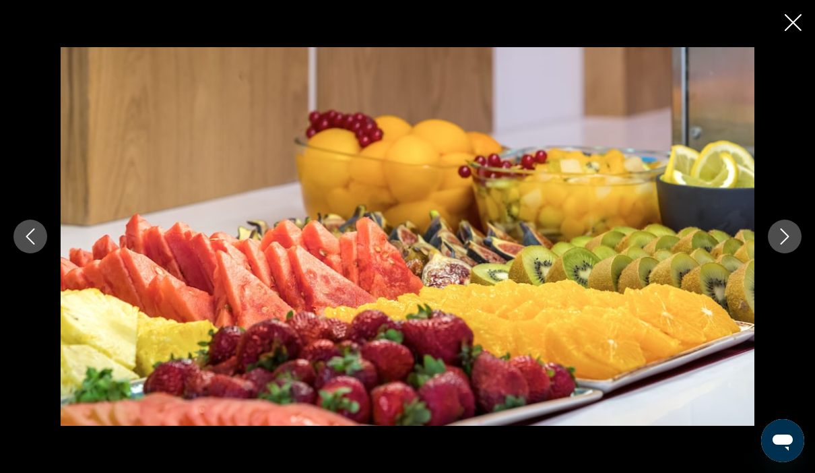
click at [790, 239] on icon "Next image" at bounding box center [785, 236] width 16 height 16
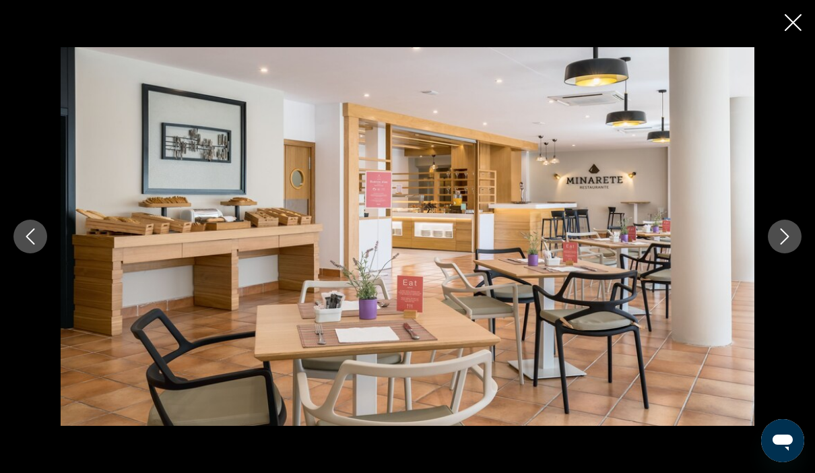
click at [790, 239] on icon "Next image" at bounding box center [785, 236] width 16 height 16
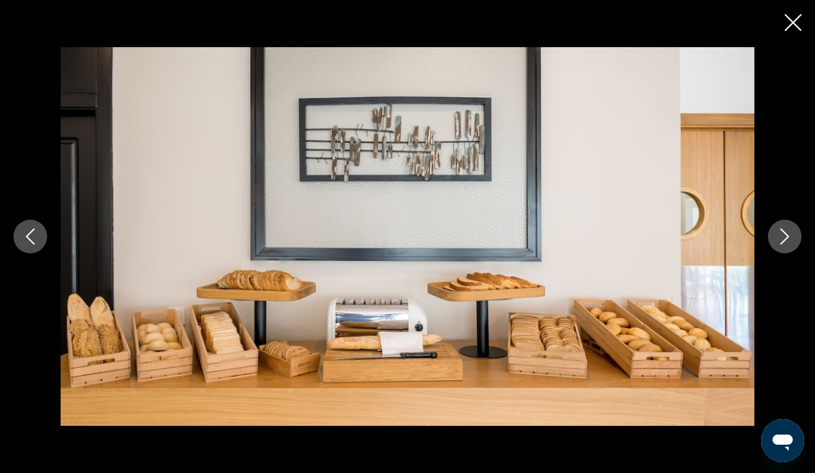
click at [790, 239] on icon "Next image" at bounding box center [785, 236] width 16 height 16
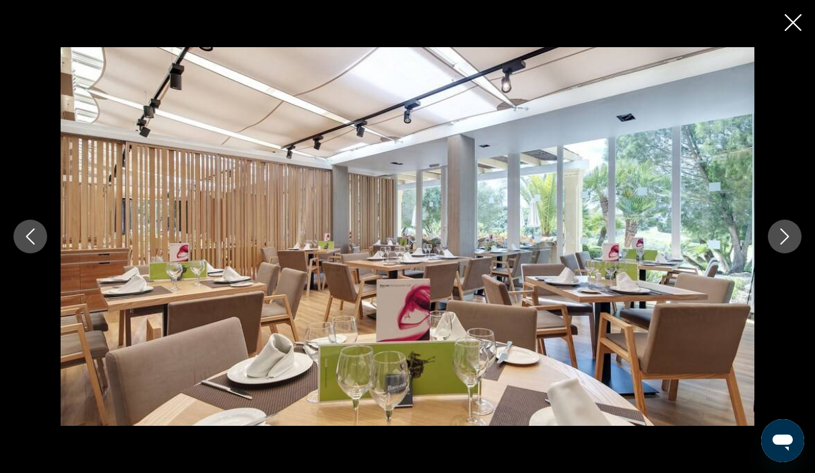
click at [790, 239] on icon "Next image" at bounding box center [785, 236] width 16 height 16
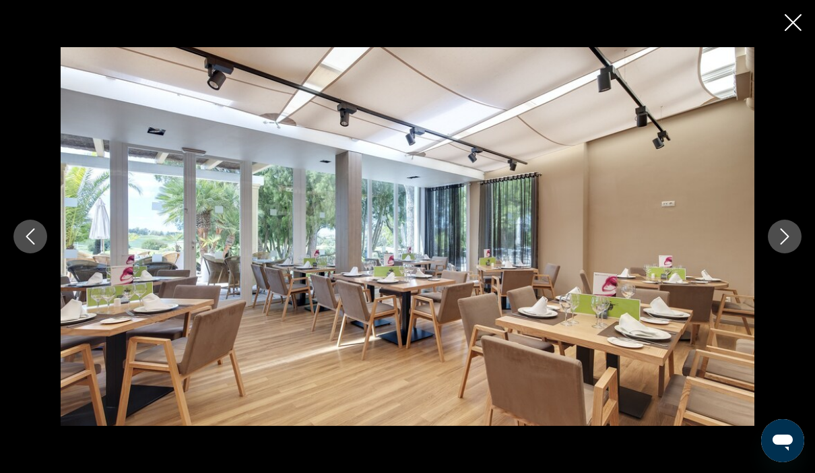
click at [790, 239] on icon "Next image" at bounding box center [785, 236] width 16 height 16
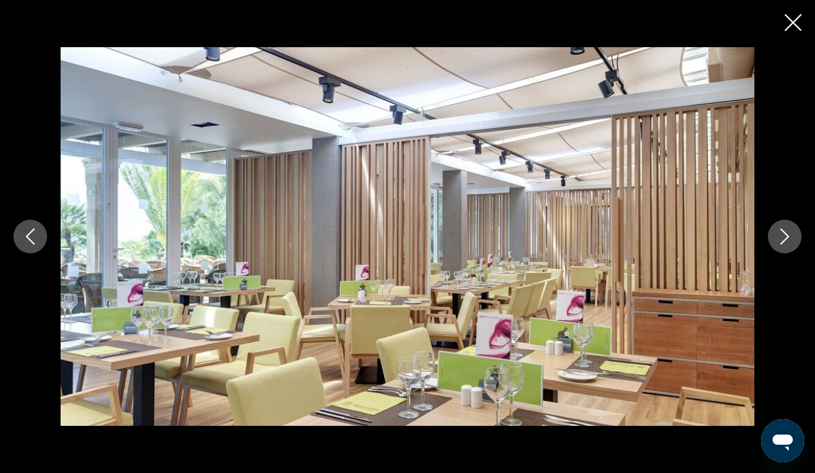
click at [790, 239] on icon "Next image" at bounding box center [785, 236] width 16 height 16
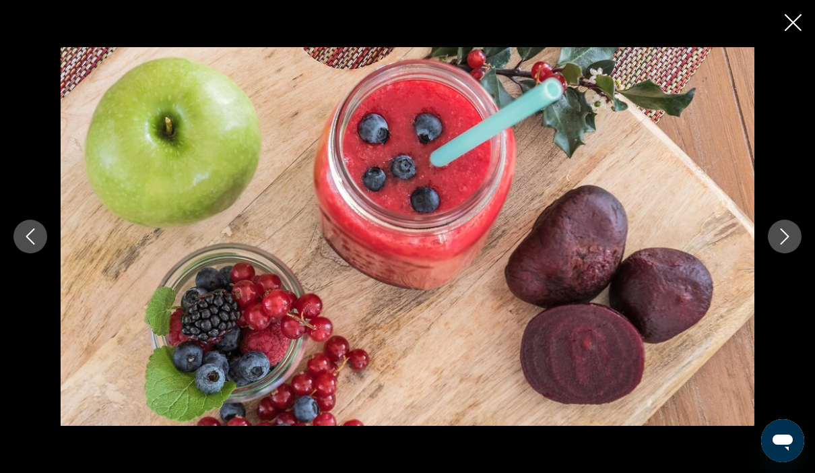
click at [790, 239] on icon "Next image" at bounding box center [785, 236] width 16 height 16
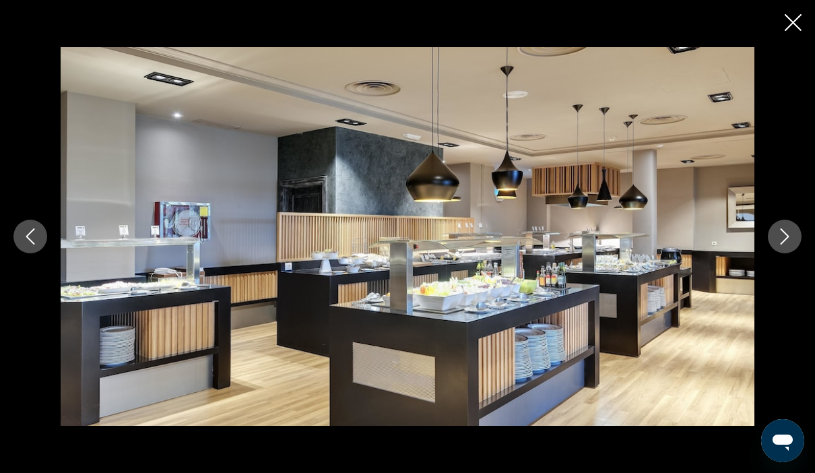
click at [790, 239] on icon "Next image" at bounding box center [785, 236] width 16 height 16
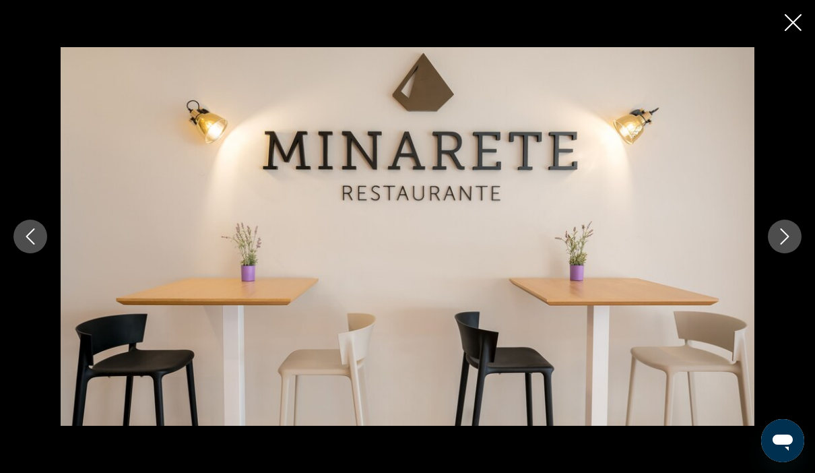
click at [790, 239] on icon "Next image" at bounding box center [785, 236] width 16 height 16
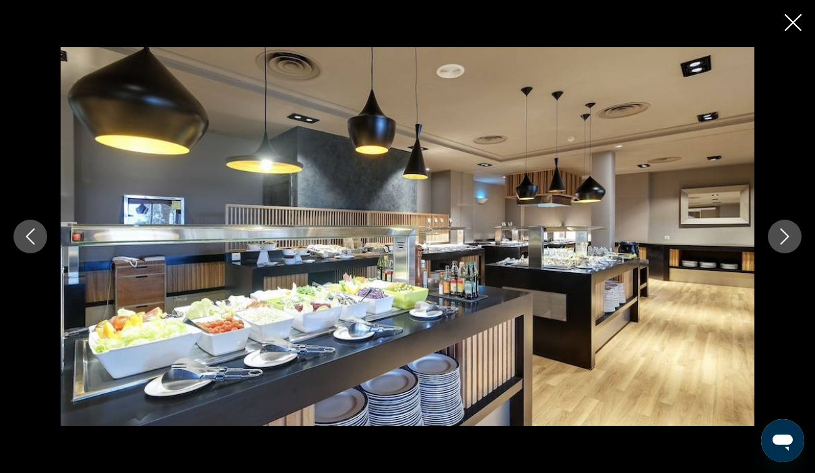
click at [790, 239] on icon "Next image" at bounding box center [785, 236] width 16 height 16
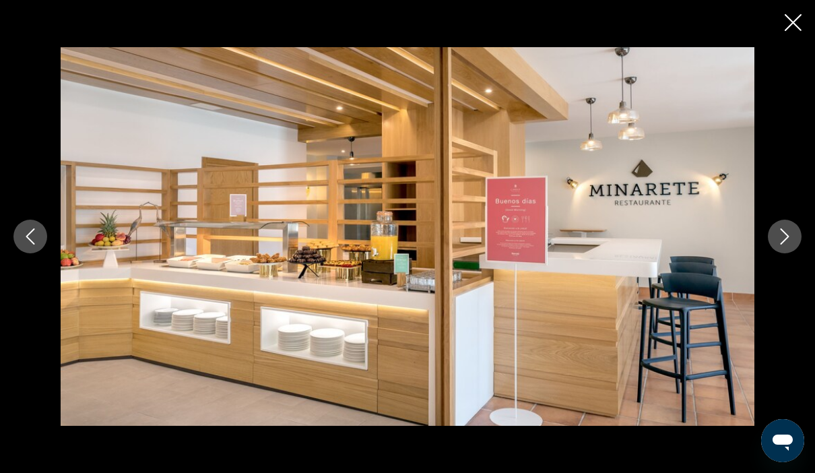
click at [790, 239] on icon "Next image" at bounding box center [785, 236] width 16 height 16
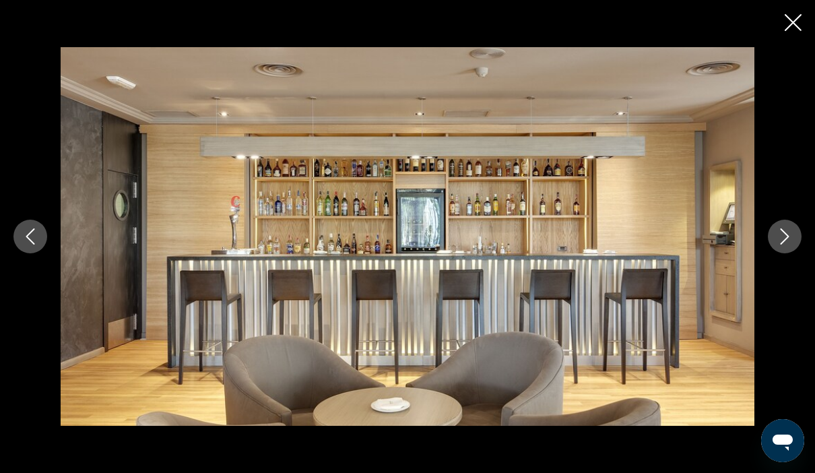
click at [790, 239] on icon "Next image" at bounding box center [785, 236] width 16 height 16
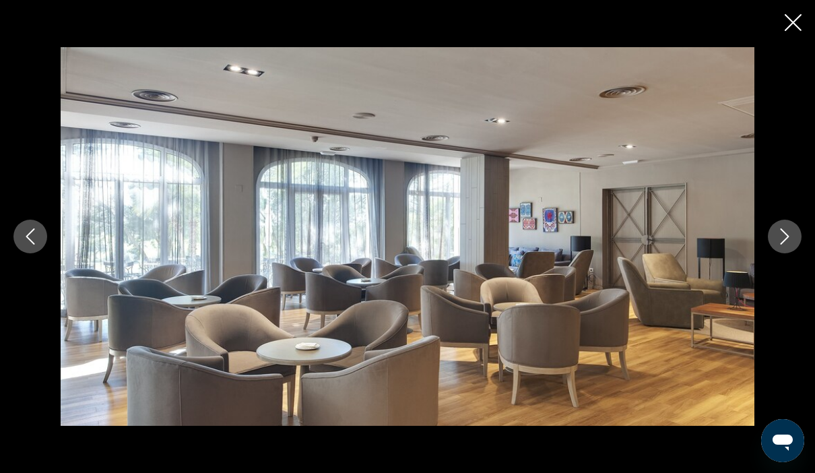
click at [790, 239] on icon "Next image" at bounding box center [785, 236] width 16 height 16
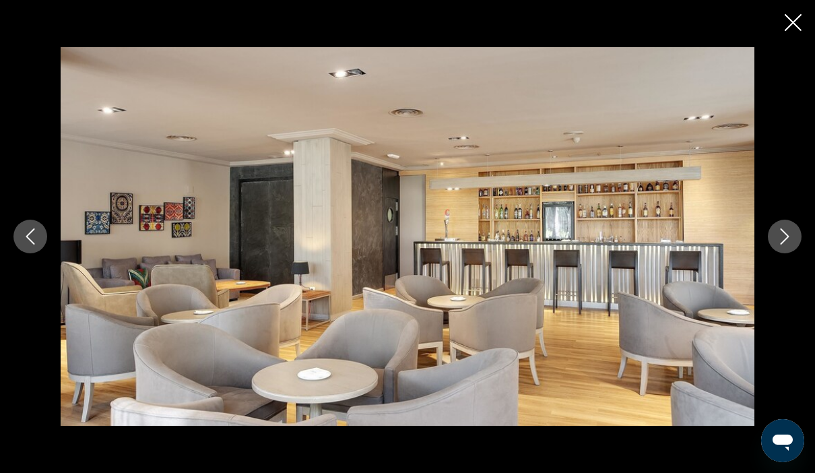
click at [790, 239] on icon "Next image" at bounding box center [785, 236] width 16 height 16
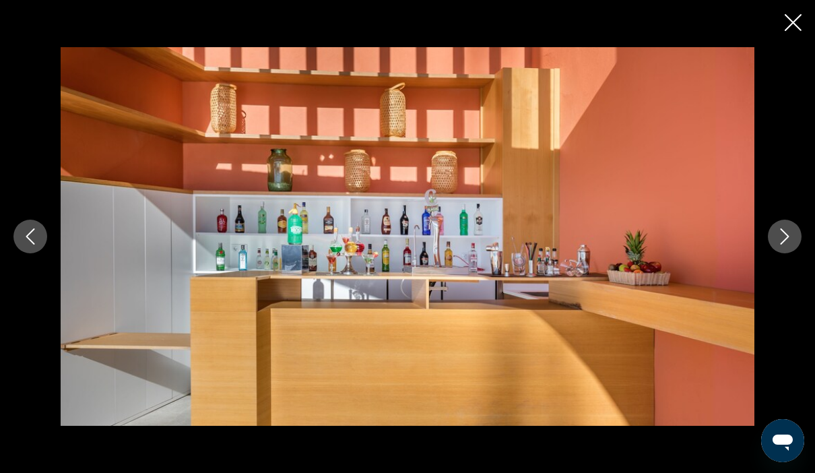
click at [790, 239] on icon "Next image" at bounding box center [785, 236] width 16 height 16
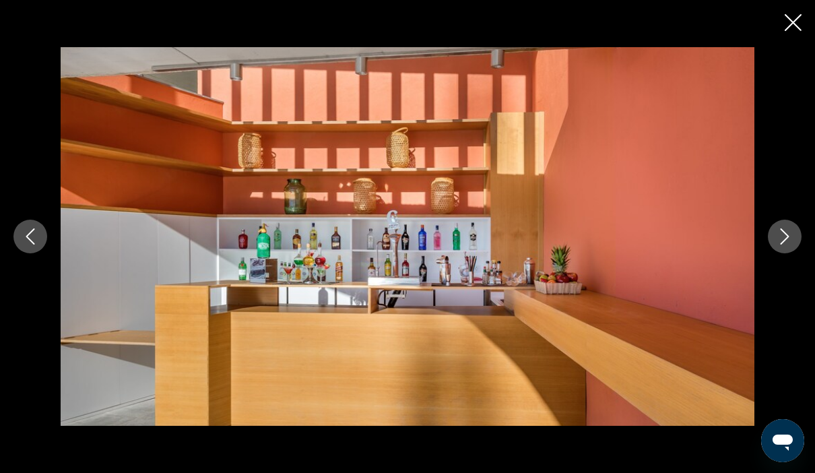
click at [790, 239] on icon "Next image" at bounding box center [785, 236] width 16 height 16
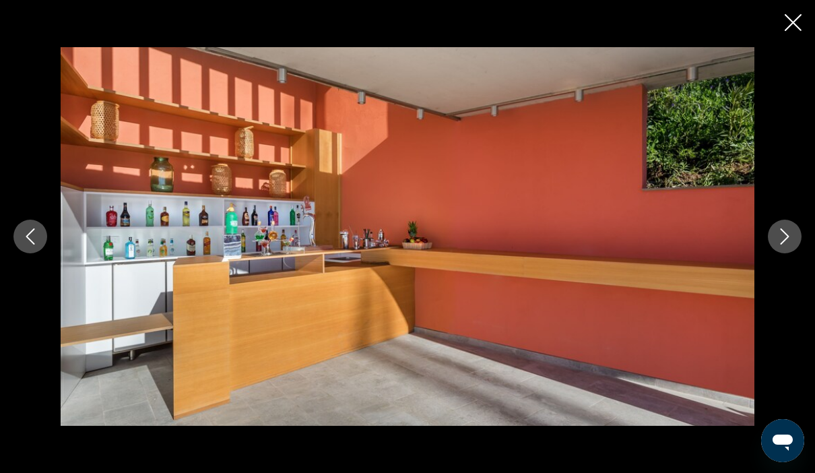
click at [790, 239] on icon "Next image" at bounding box center [785, 236] width 16 height 16
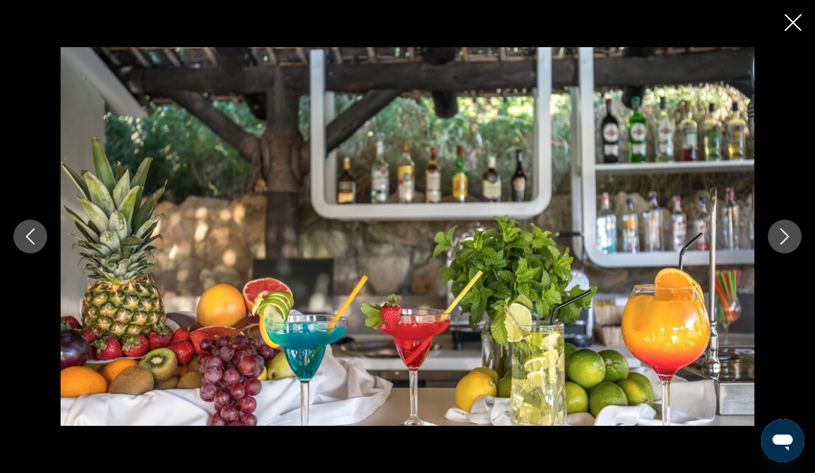
click at [790, 239] on icon "Next image" at bounding box center [785, 236] width 16 height 16
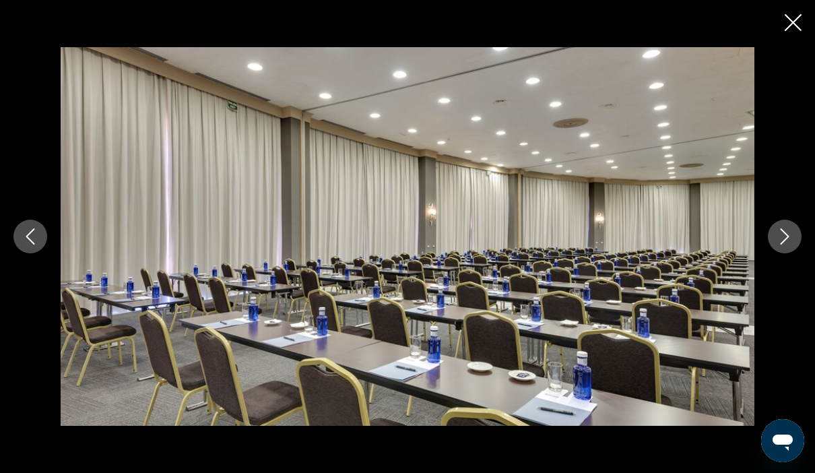
click at [790, 239] on icon "Next image" at bounding box center [785, 236] width 16 height 16
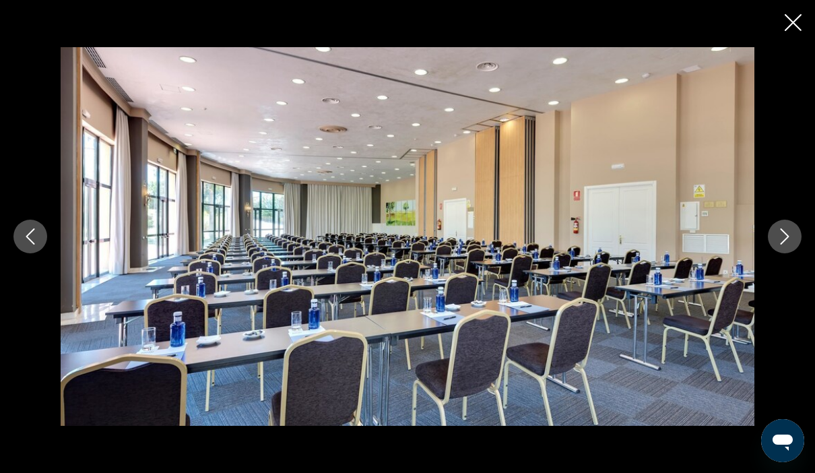
click at [790, 239] on icon "Next image" at bounding box center [785, 236] width 16 height 16
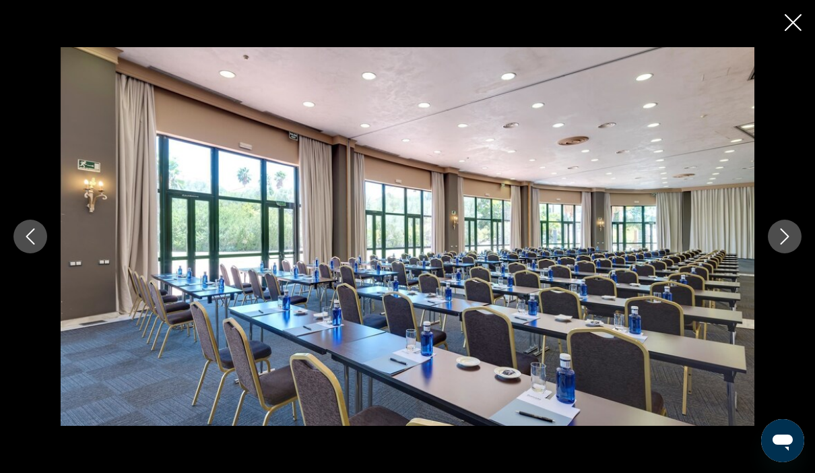
click at [790, 239] on icon "Next image" at bounding box center [785, 236] width 16 height 16
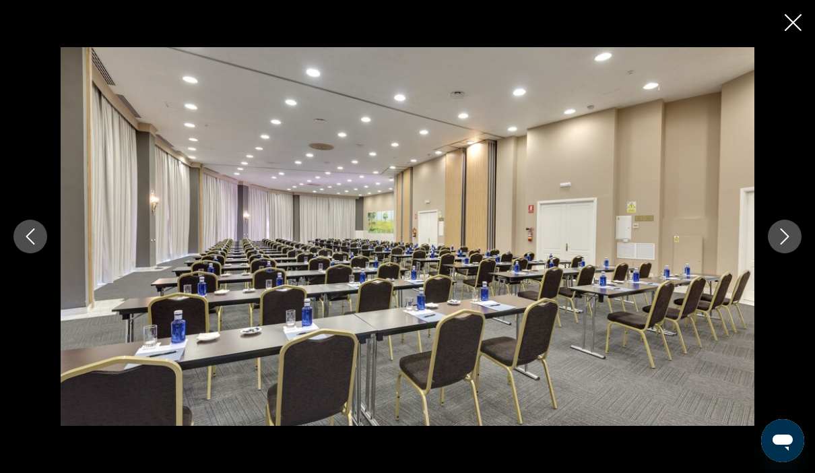
click at [790, 239] on icon "Next image" at bounding box center [785, 236] width 16 height 16
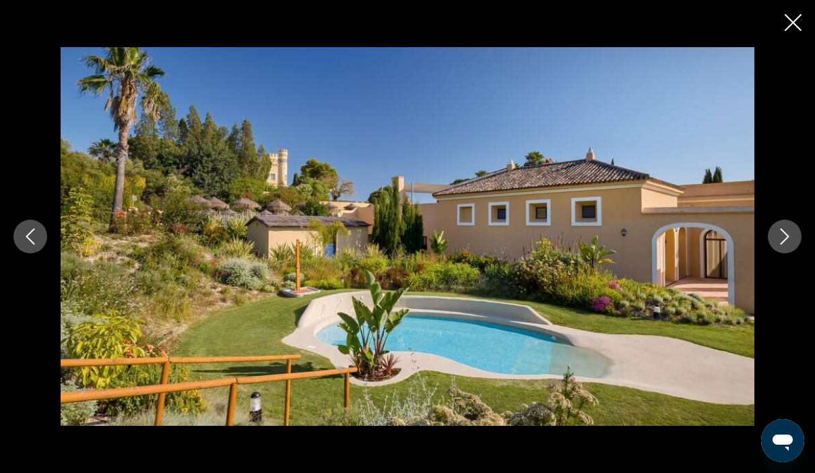
click at [790, 239] on icon "Next image" at bounding box center [785, 236] width 16 height 16
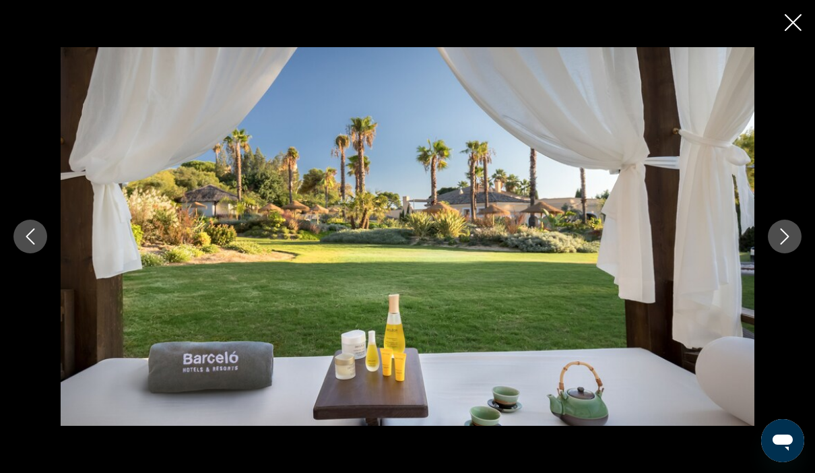
click at [790, 239] on icon "Next image" at bounding box center [785, 236] width 16 height 16
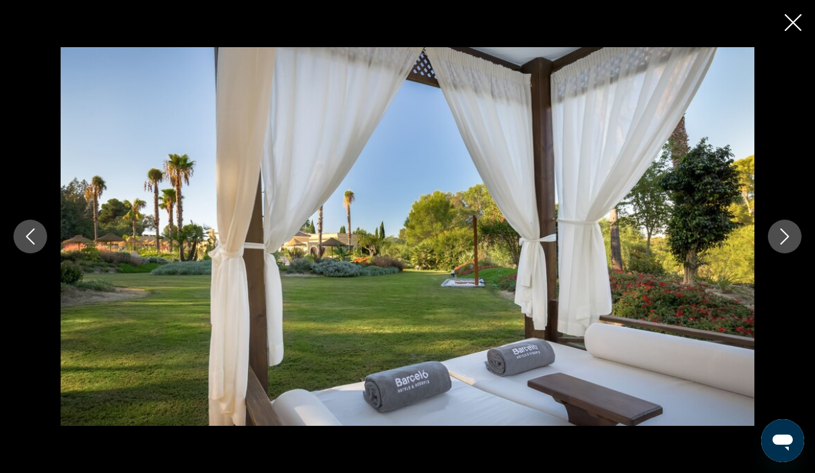
click at [790, 239] on icon "Next image" at bounding box center [785, 236] width 16 height 16
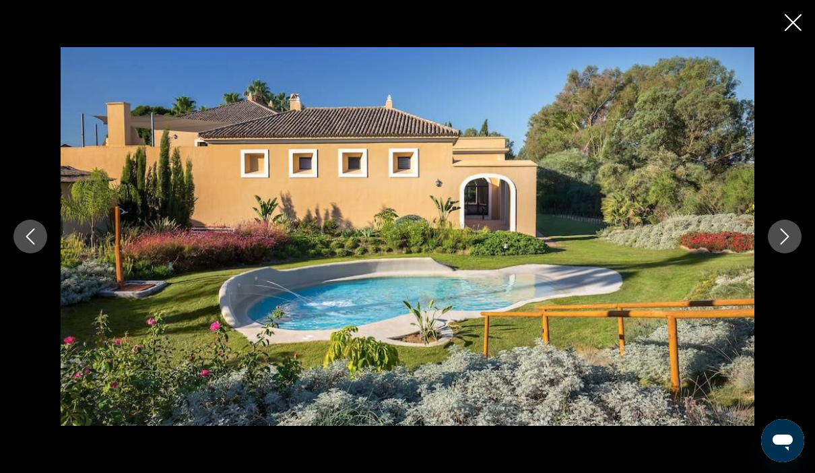
click at [790, 239] on icon "Next image" at bounding box center [785, 236] width 16 height 16
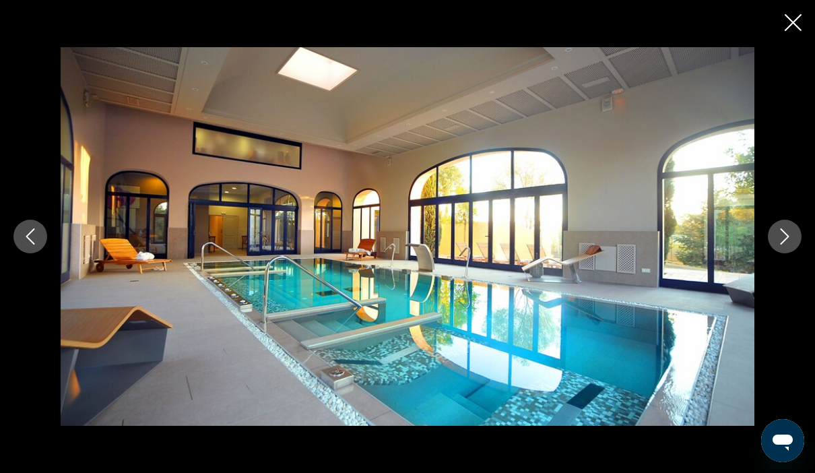
click at [790, 239] on icon "Next image" at bounding box center [785, 236] width 16 height 16
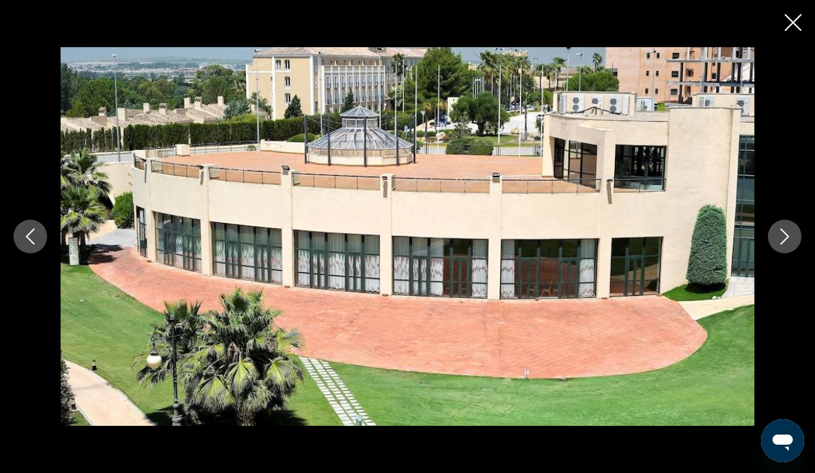
click at [790, 239] on icon "Next image" at bounding box center [785, 236] width 16 height 16
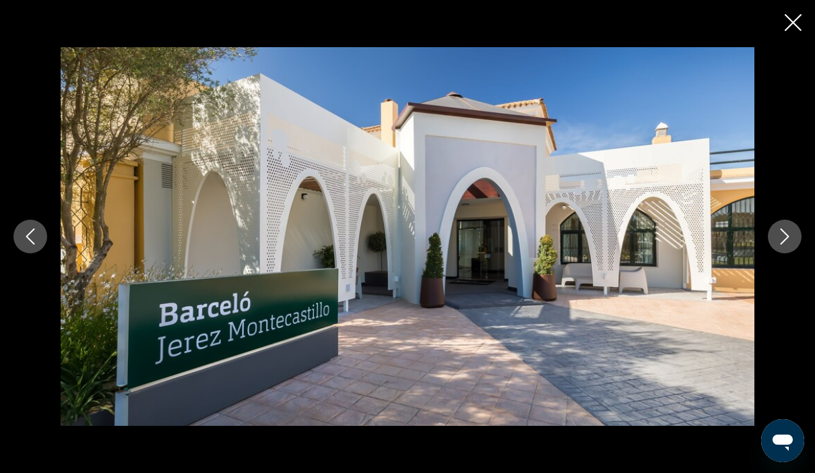
click at [790, 239] on icon "Next image" at bounding box center [785, 236] width 16 height 16
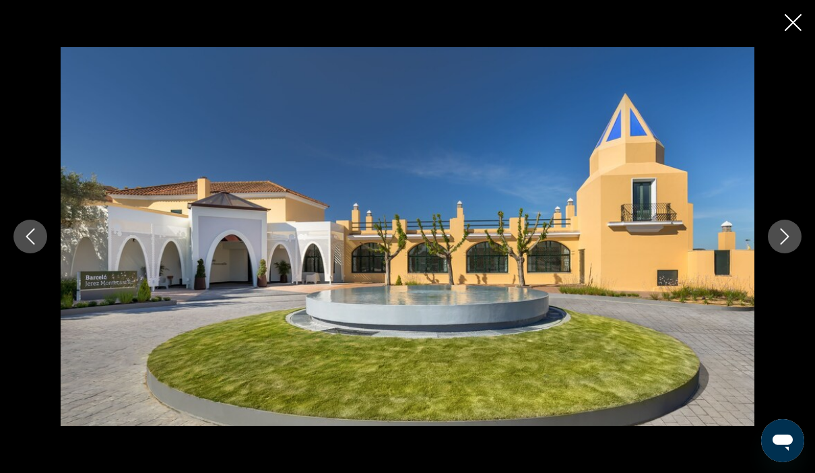
click at [790, 239] on icon "Next image" at bounding box center [785, 236] width 16 height 16
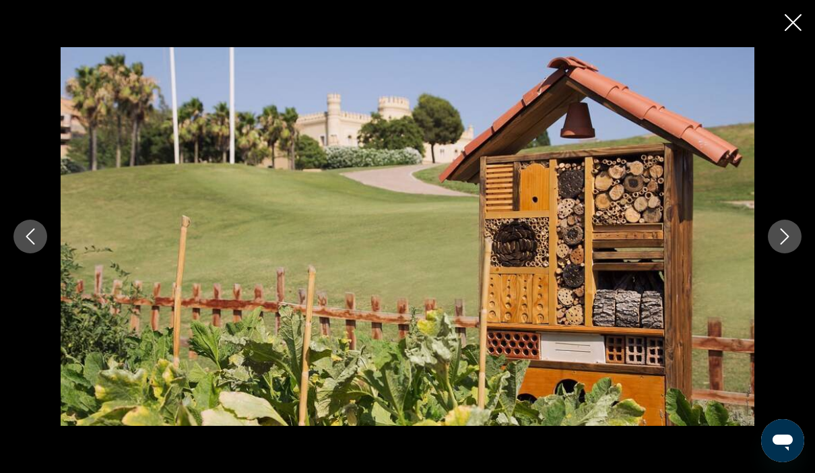
click at [790, 239] on icon "Next image" at bounding box center [785, 236] width 16 height 16
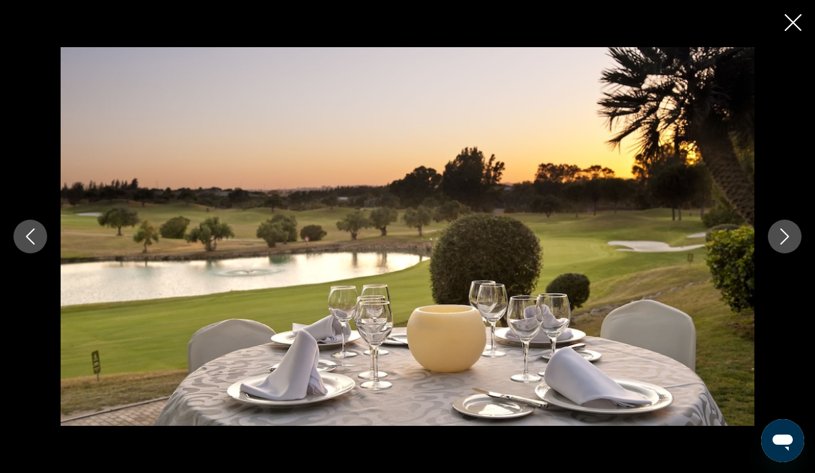
click at [790, 239] on icon "Next image" at bounding box center [785, 236] width 16 height 16
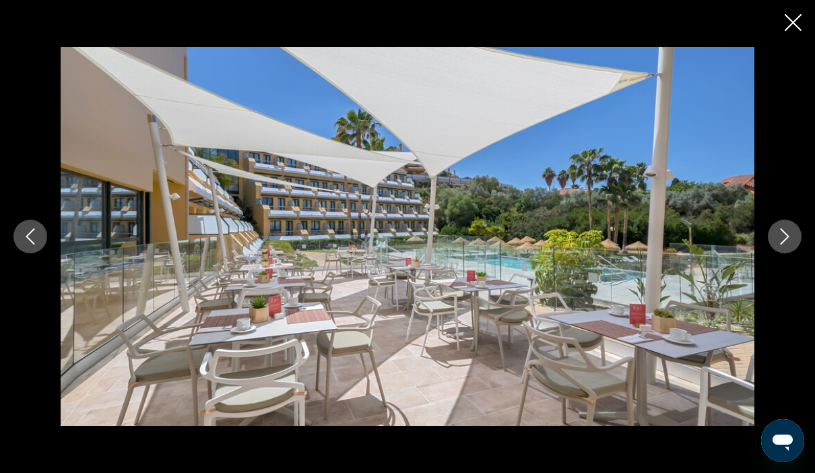
click at [790, 239] on icon "Next image" at bounding box center [785, 236] width 16 height 16
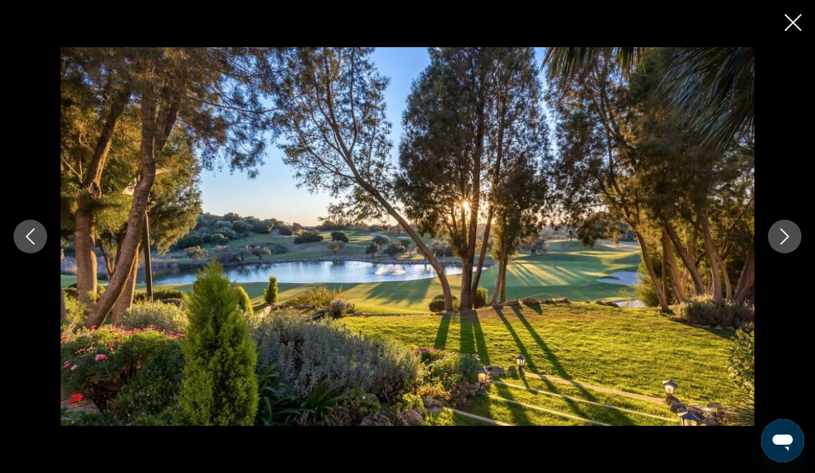
click at [790, 239] on icon "Next image" at bounding box center [785, 236] width 16 height 16
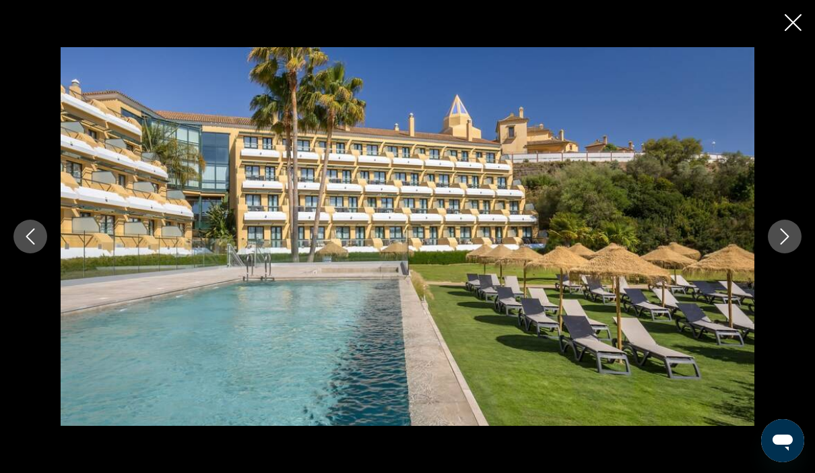
click at [790, 239] on icon "Next image" at bounding box center [785, 236] width 16 height 16
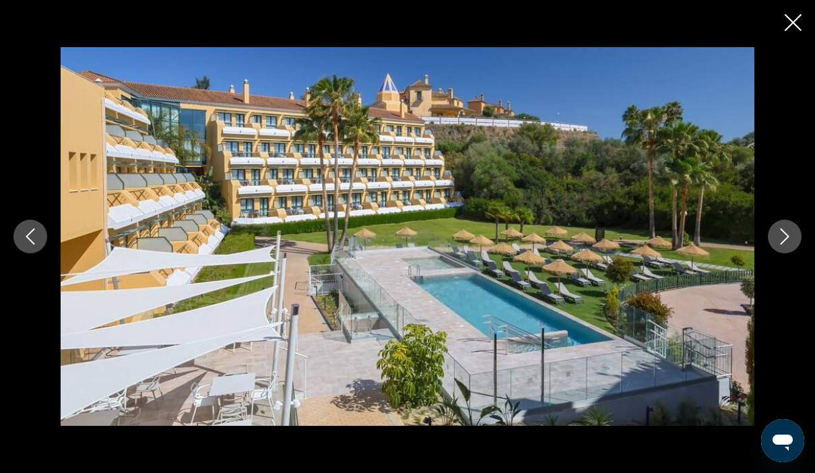
click at [790, 239] on icon "Next image" at bounding box center [785, 236] width 16 height 16
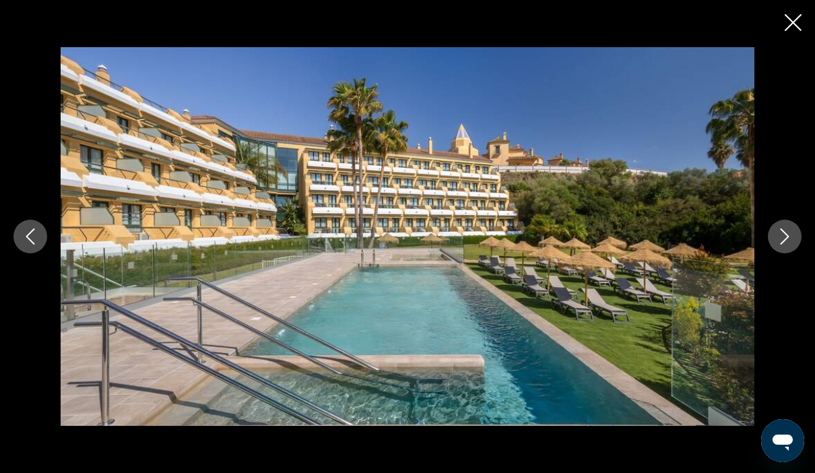
click at [790, 239] on icon "Next image" at bounding box center [785, 236] width 16 height 16
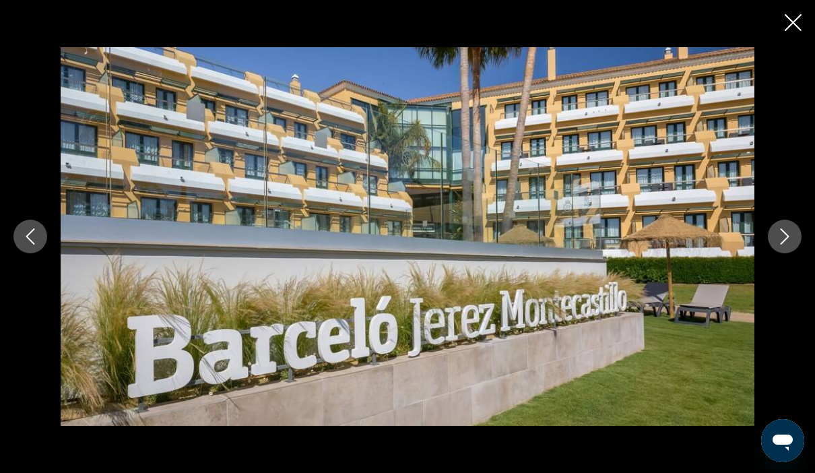
click at [797, 17] on icon "Close slideshow" at bounding box center [793, 22] width 17 height 17
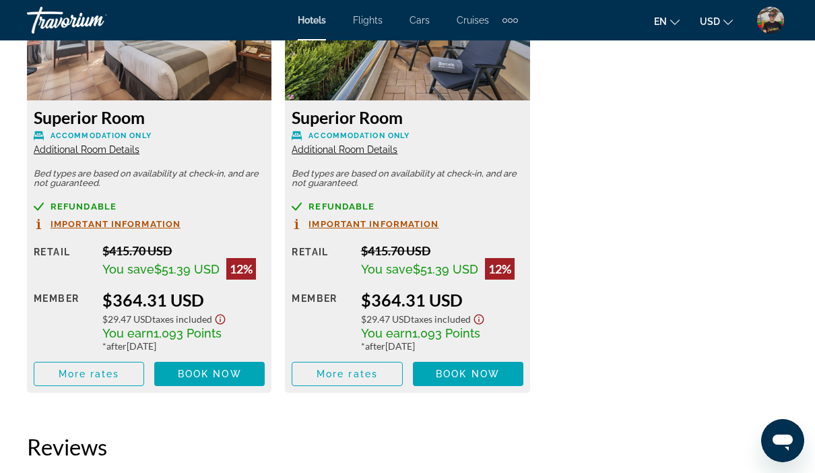
scroll to position [2179, 0]
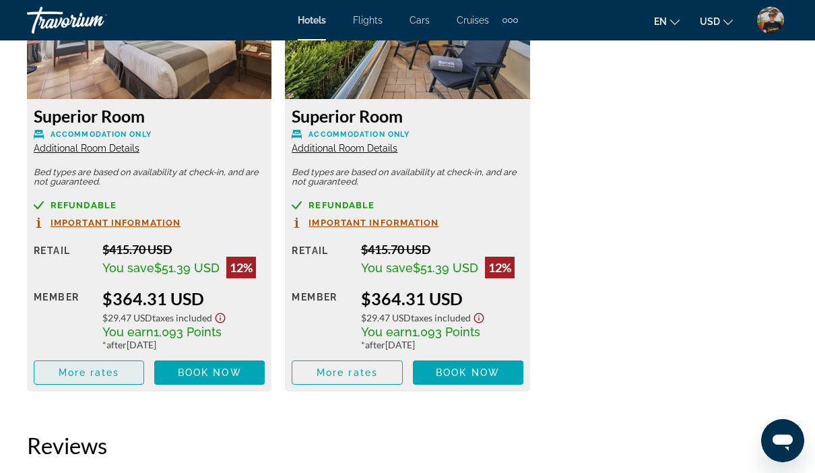
click at [118, 370] on span "More rates" at bounding box center [89, 372] width 61 height 11
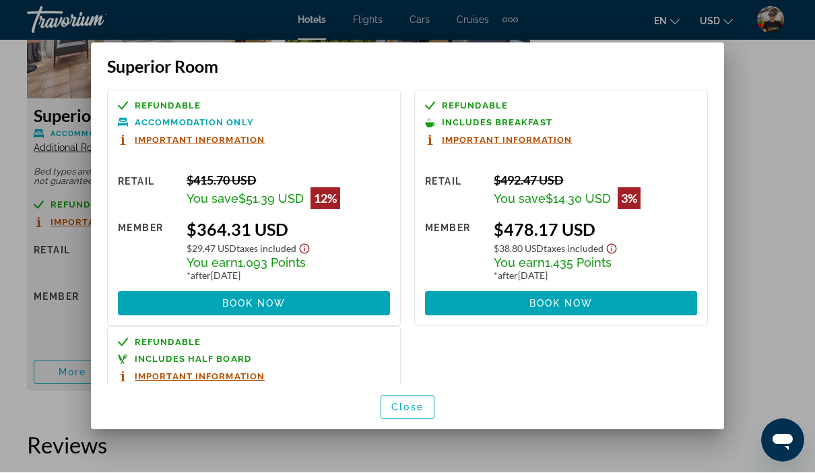
scroll to position [0, 0]
click at [417, 413] on span "Close" at bounding box center [407, 407] width 32 height 11
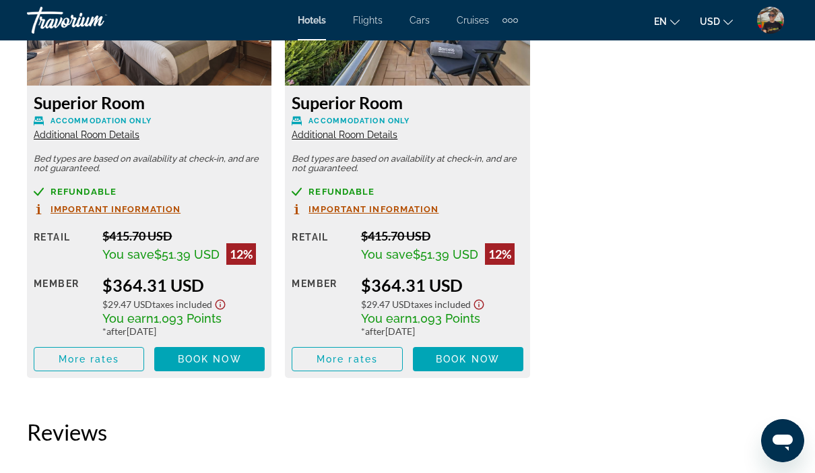
scroll to position [2193, 0]
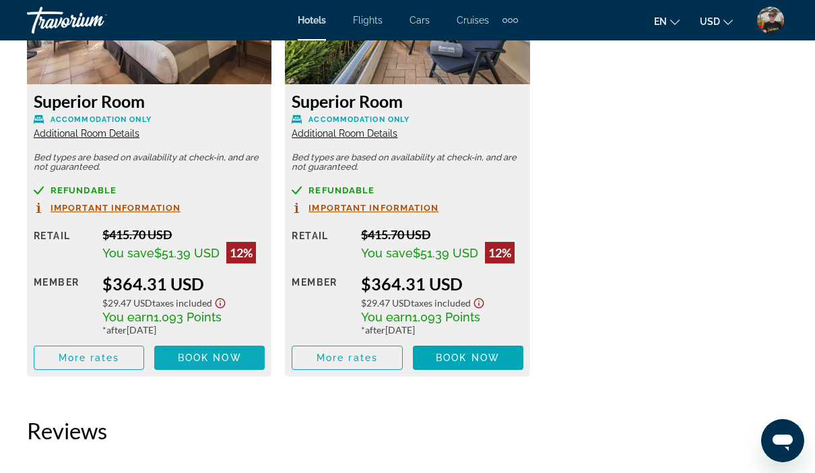
click at [194, 368] on span "Main content" at bounding box center [209, 358] width 110 height 32
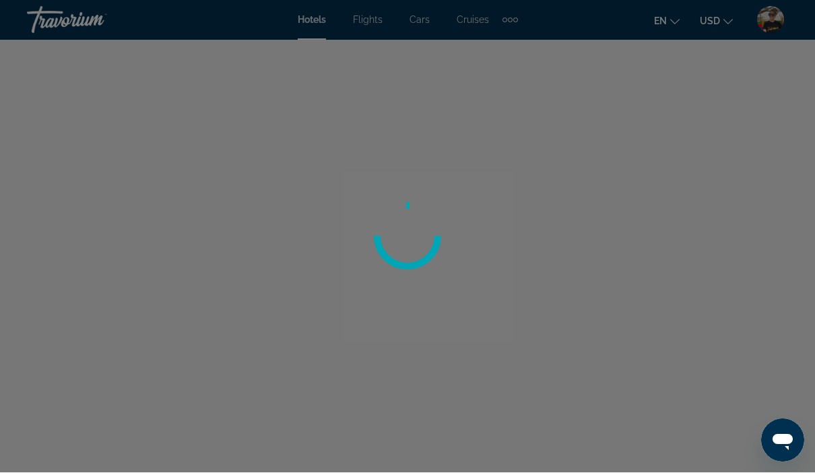
scroll to position [57, 0]
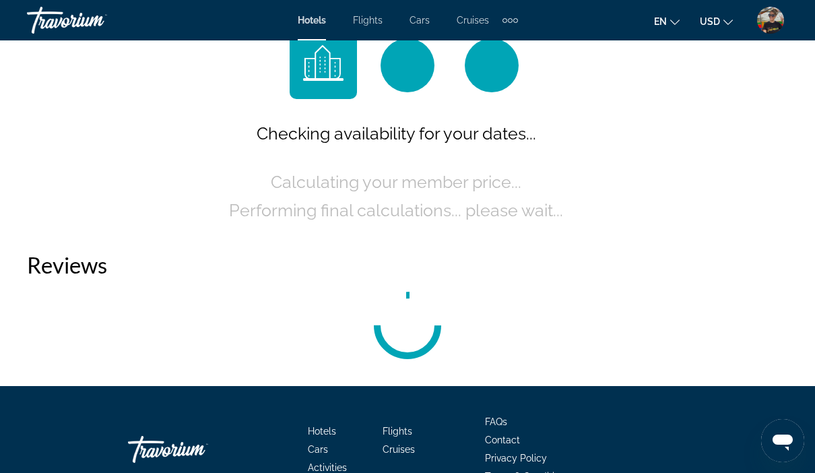
scroll to position [2050, 0]
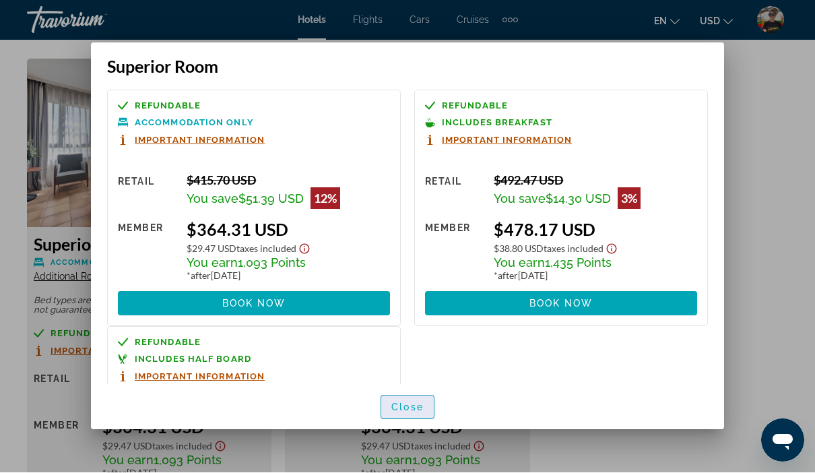
click at [409, 413] on span "Close" at bounding box center [407, 407] width 32 height 11
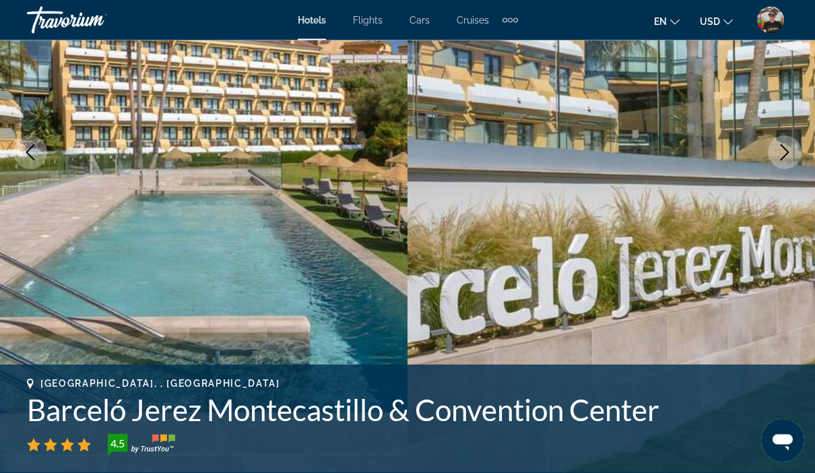
scroll to position [193, 0]
